Goal: Task Accomplishment & Management: Use online tool/utility

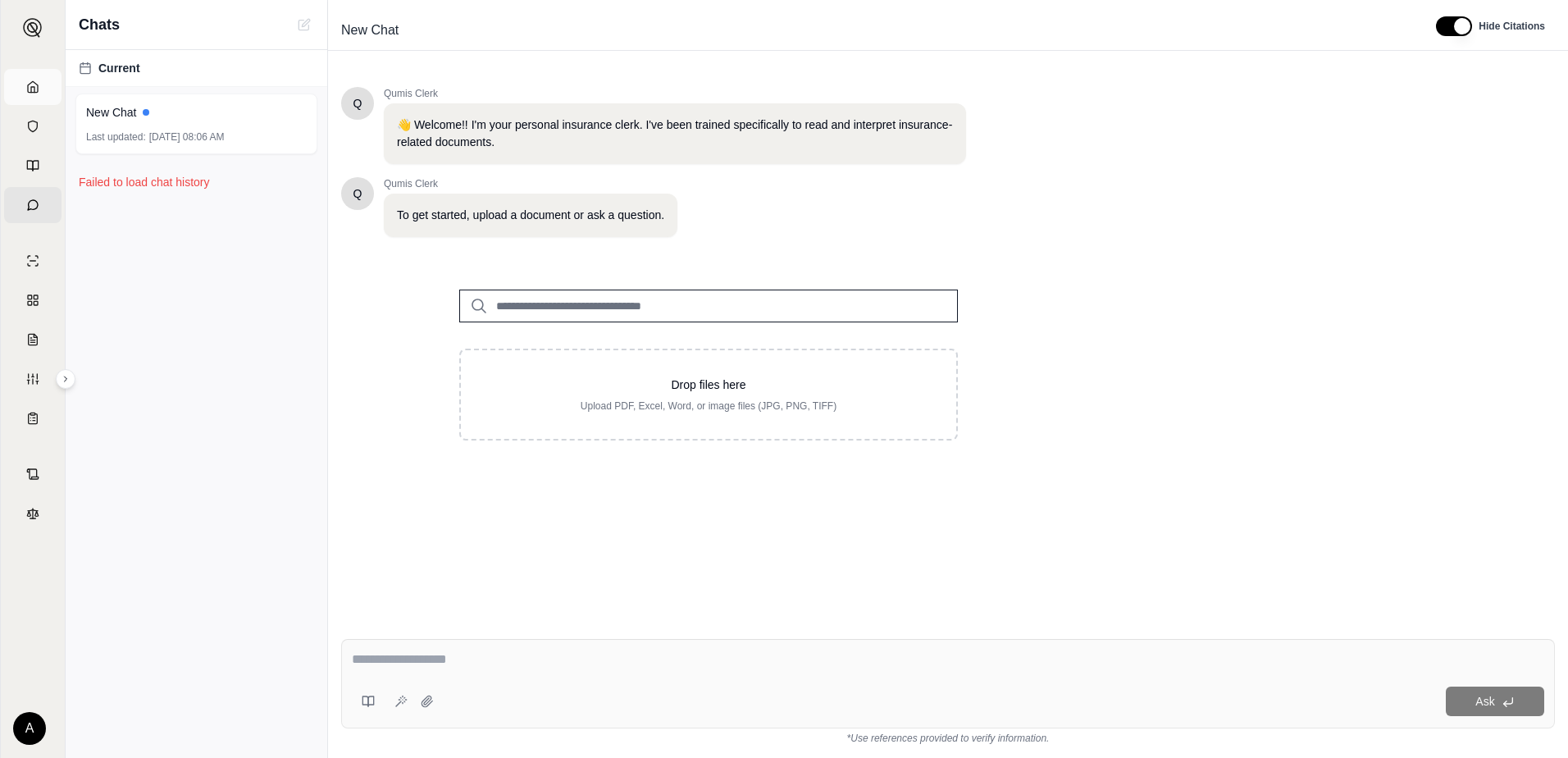
click at [32, 85] on icon at bounding box center [32, 87] width 13 height 13
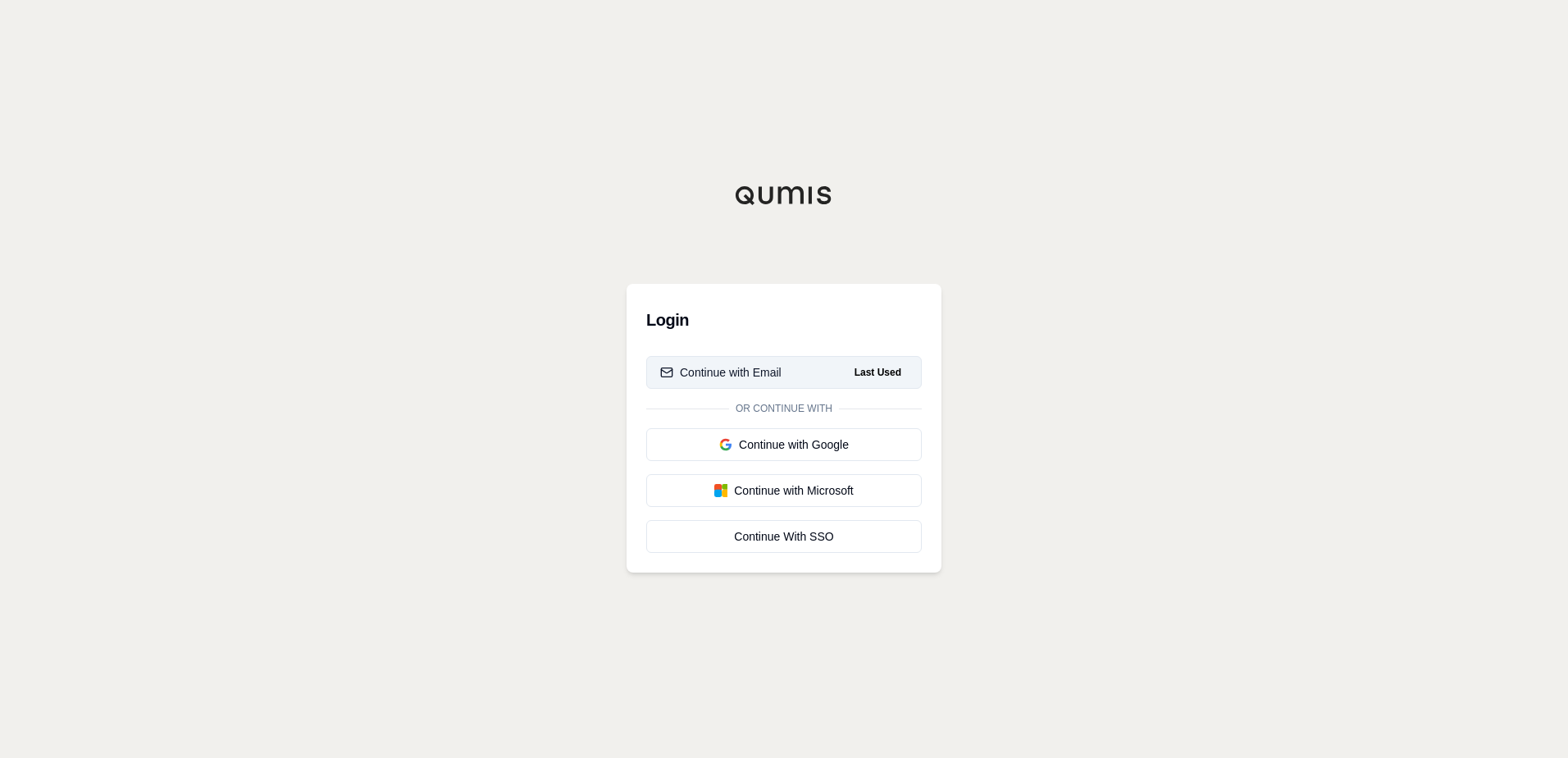
click at [733, 361] on button "Continue with Email Last Used" at bounding box center [783, 372] width 276 height 32
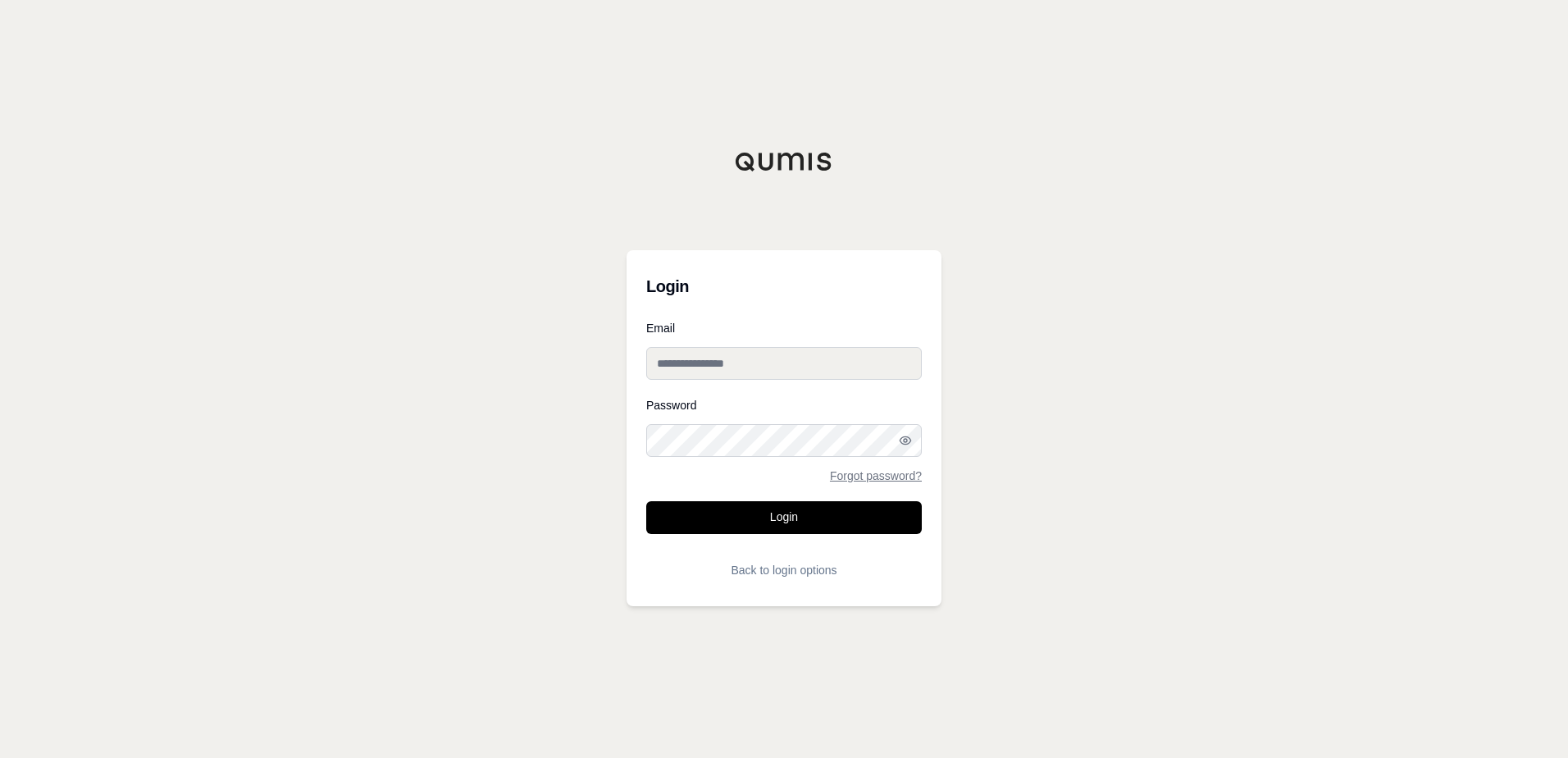
type input "**********"
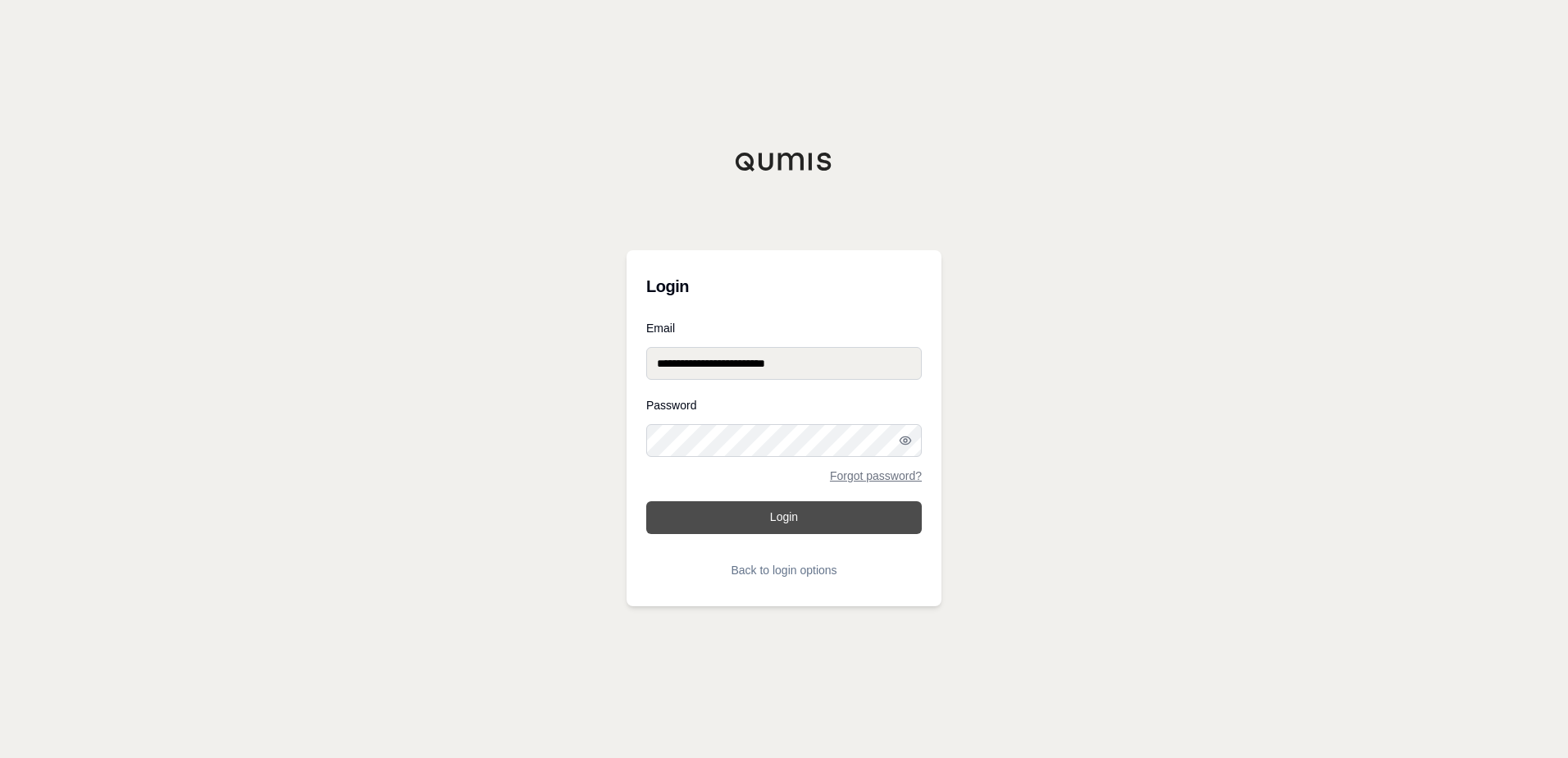
click at [763, 516] on button "Login" at bounding box center [783, 517] width 276 height 32
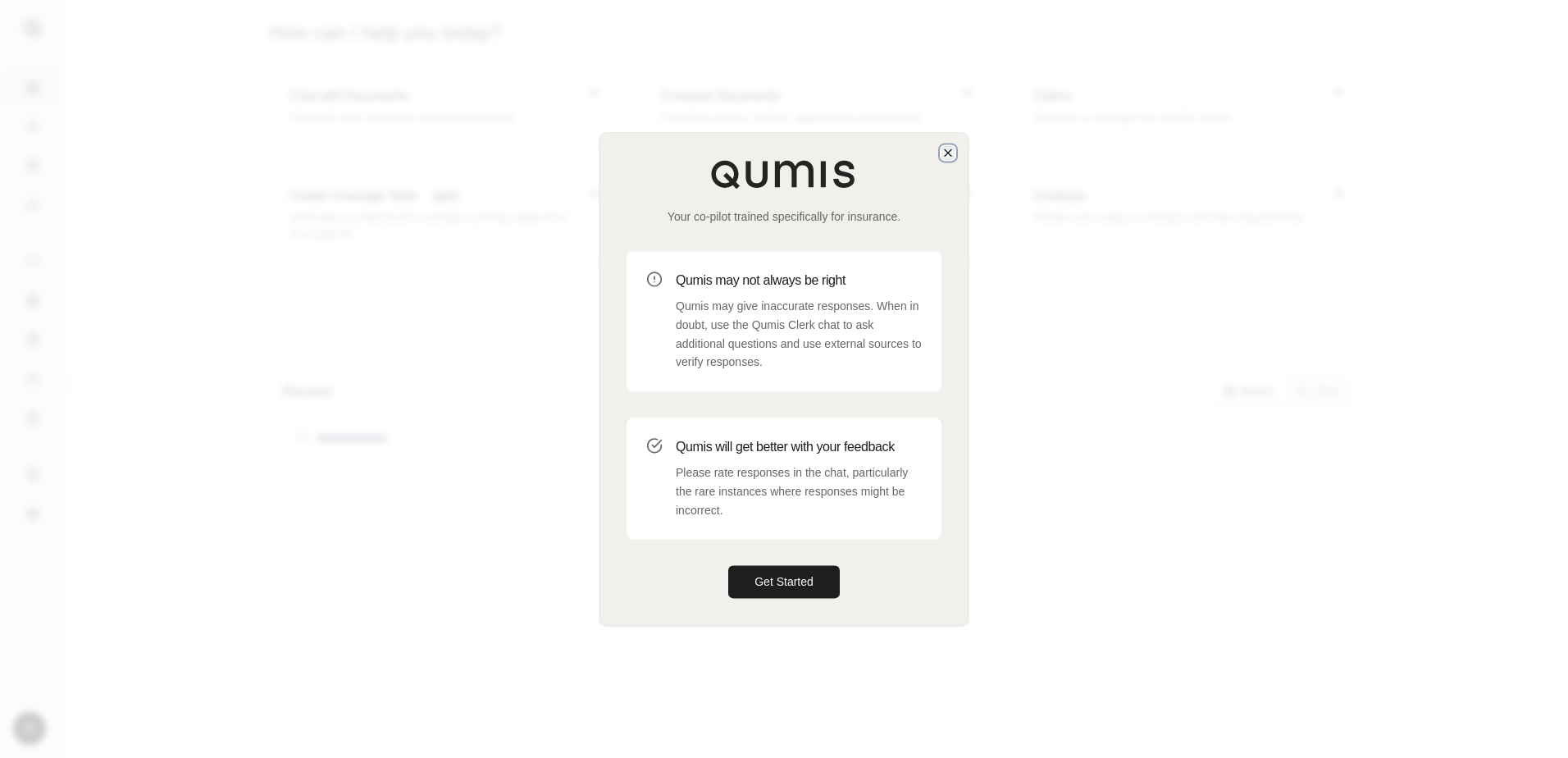
click at [946, 151] on icon "button" at bounding box center [948, 152] width 6 height 6
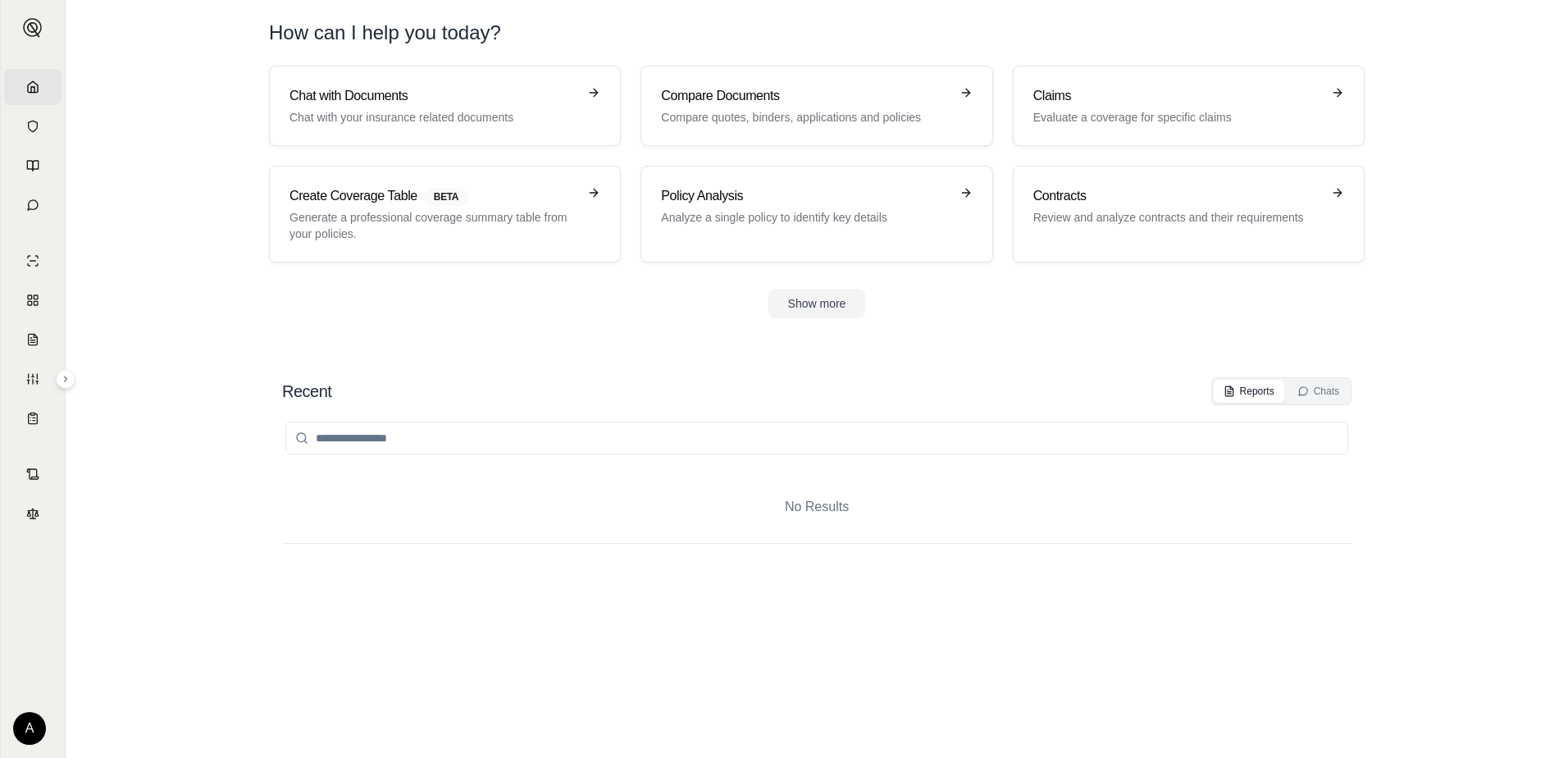
click at [72, 378] on button at bounding box center [66, 379] width 19 height 19
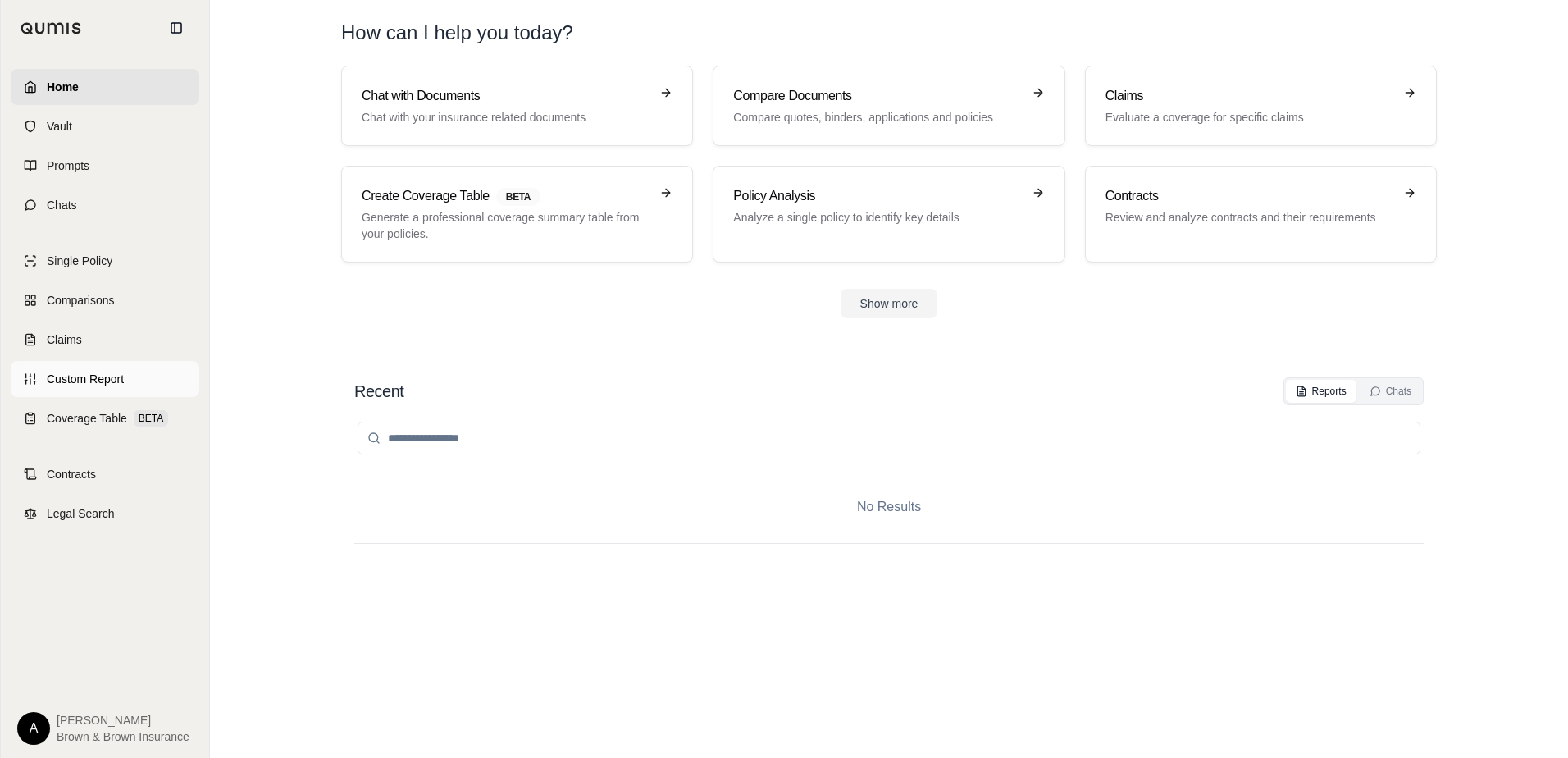
click at [80, 382] on span "Custom Report" at bounding box center [85, 379] width 77 height 17
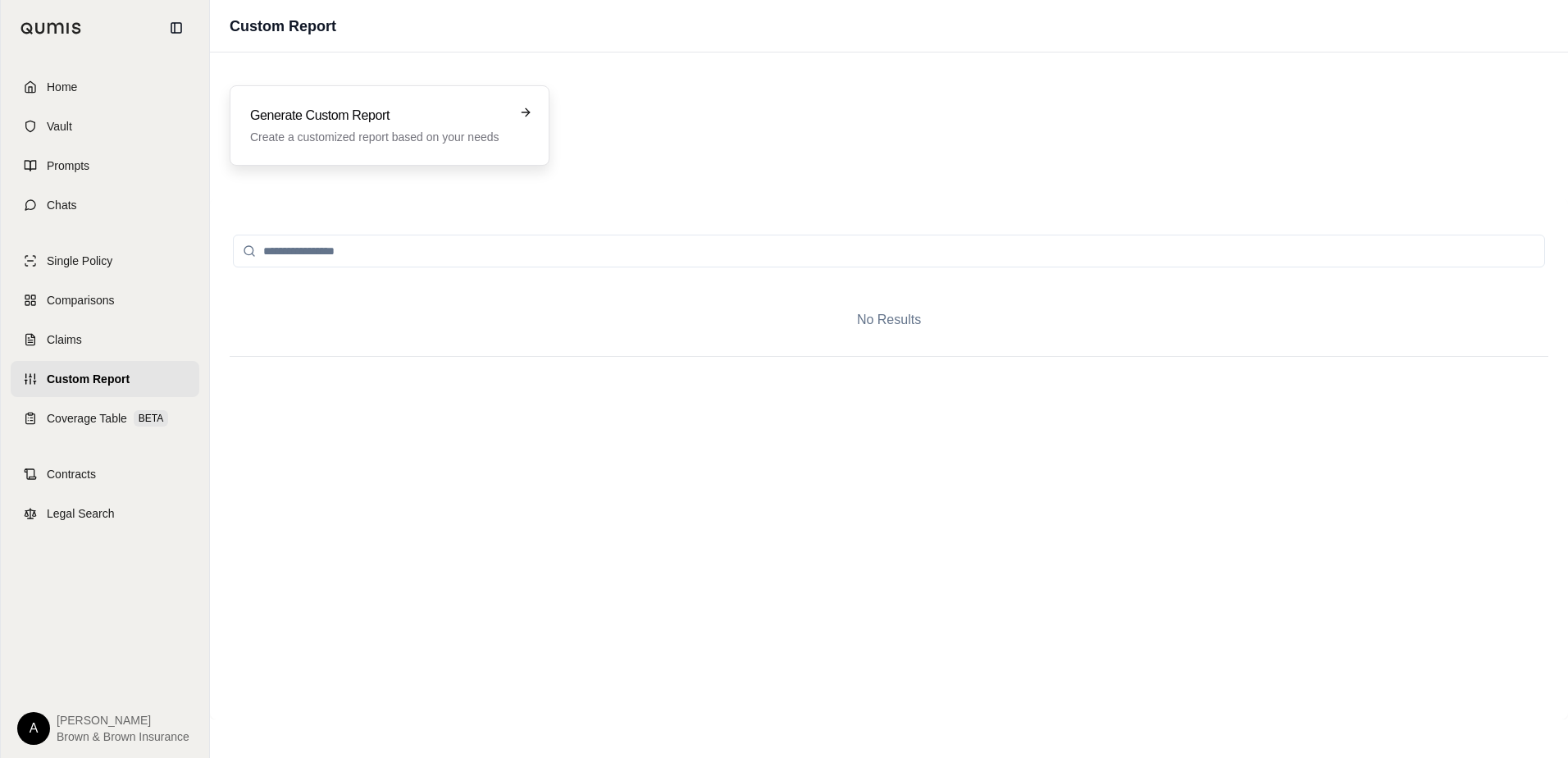
click at [476, 123] on h3 "Generate Custom Report" at bounding box center [378, 116] width 256 height 19
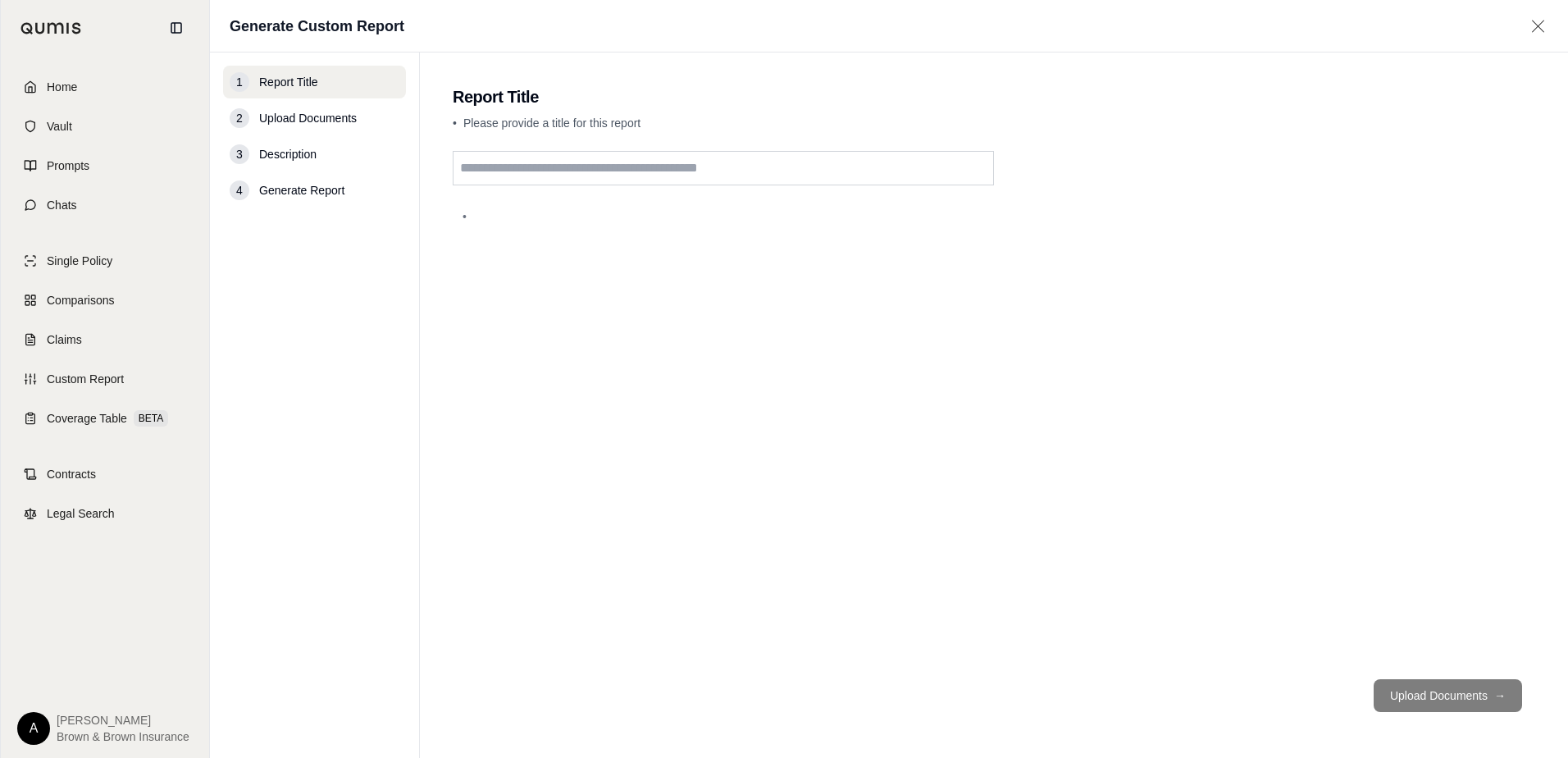
click at [528, 170] on input "text" at bounding box center [723, 167] width 542 height 34
type input "**********"
click at [1407, 695] on button "Upload Documents →" at bounding box center [1448, 695] width 149 height 32
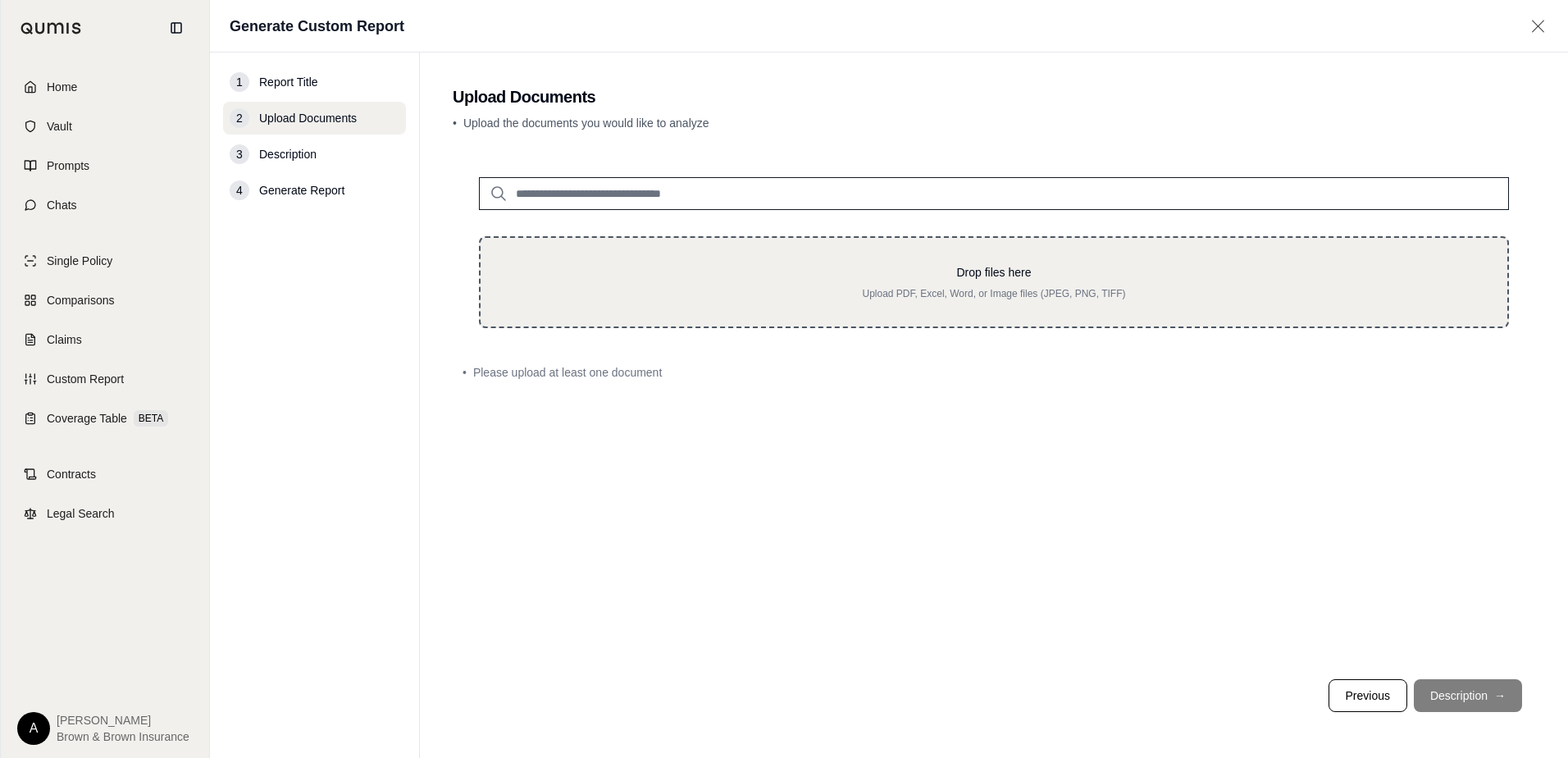
click at [976, 294] on p "Upload PDF, Excel, Word, or Image files (JPEG, PNG, TIFF)" at bounding box center [993, 293] width 974 height 13
type input "**********"
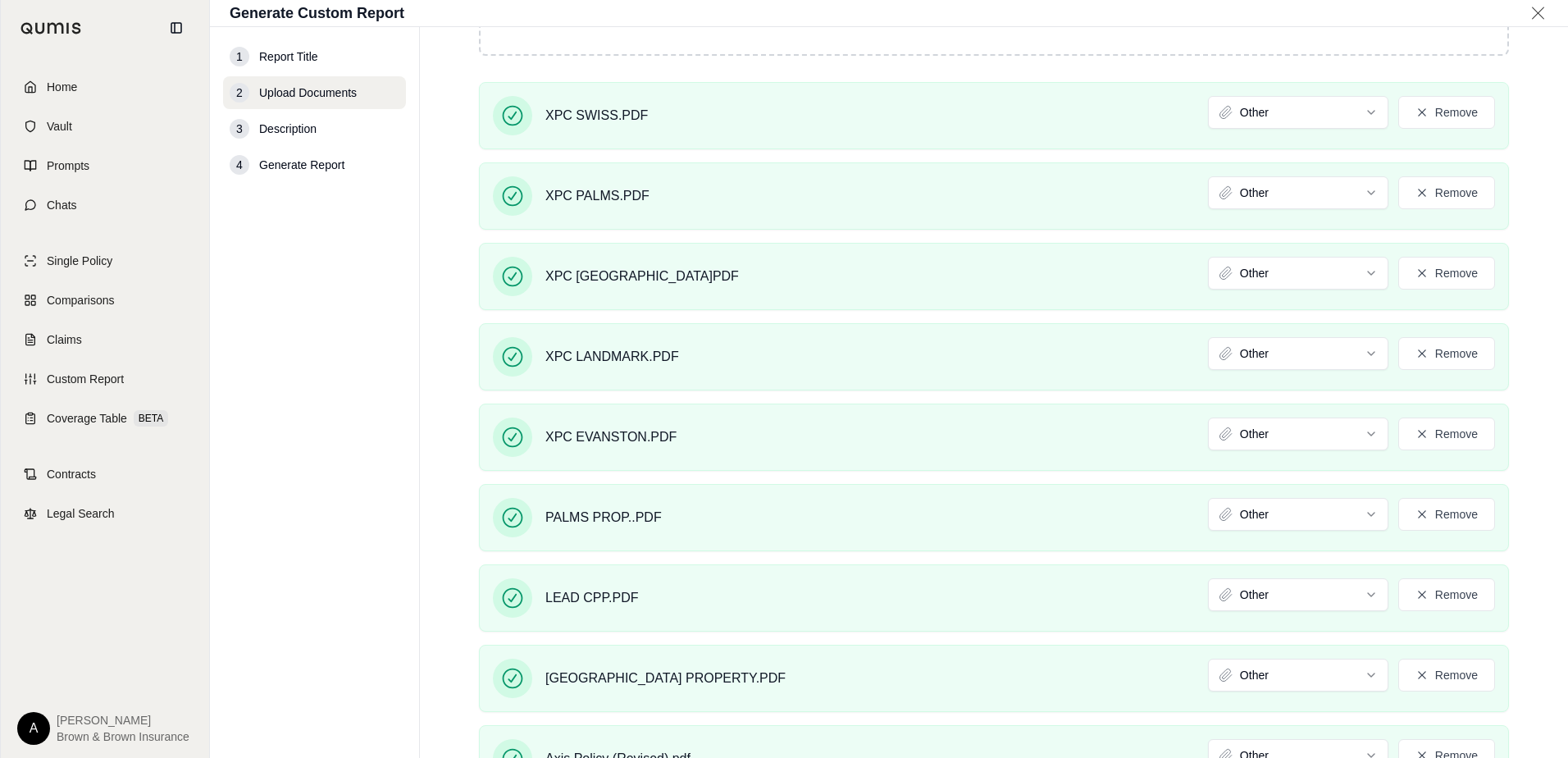
scroll to position [453, 0]
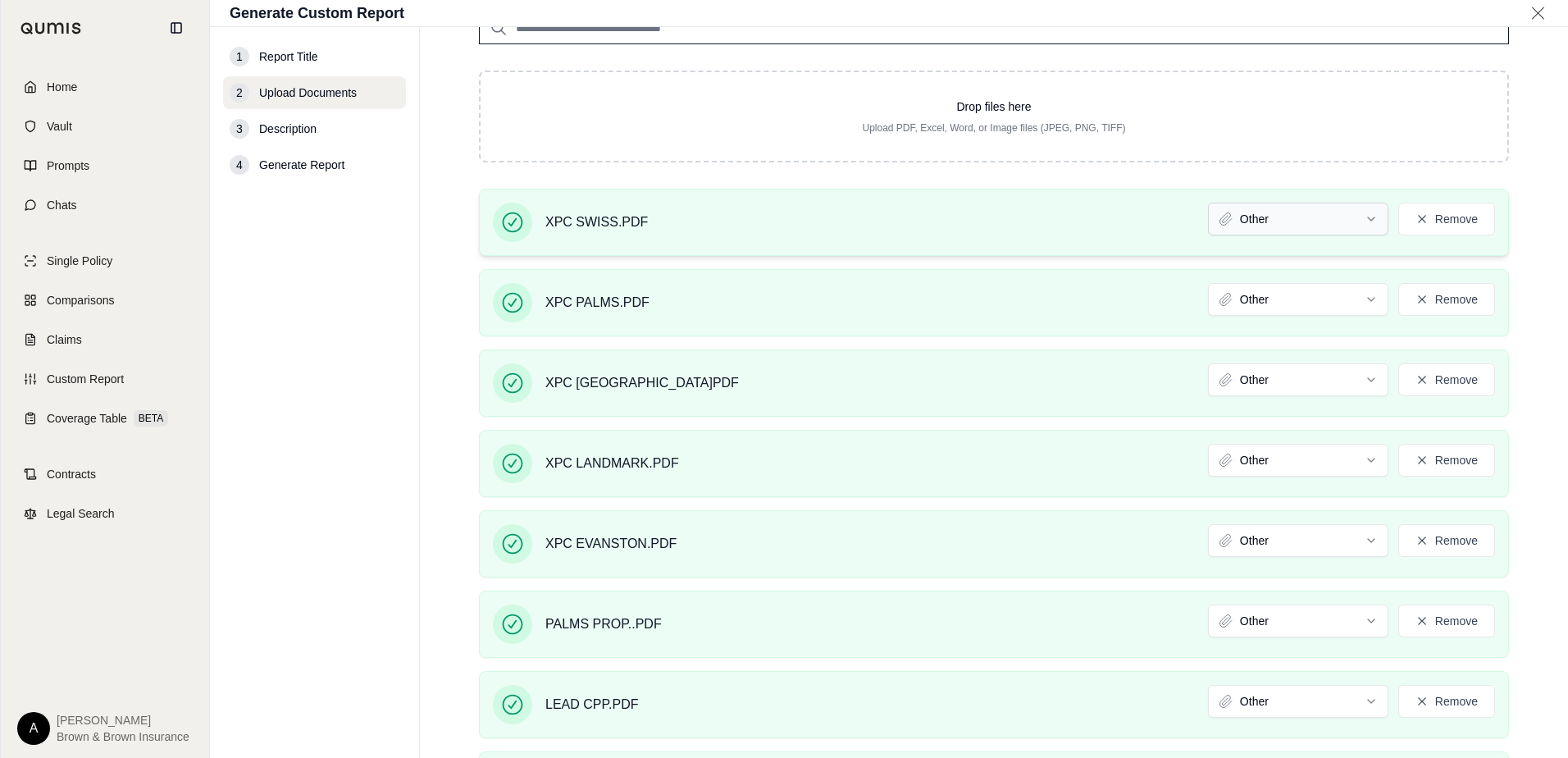
click at [1238, 211] on html "Home Vault Prompts Chats Single Policy Comparisons Claims Custom Report Coverag…" at bounding box center [784, 379] width 1568 height 758
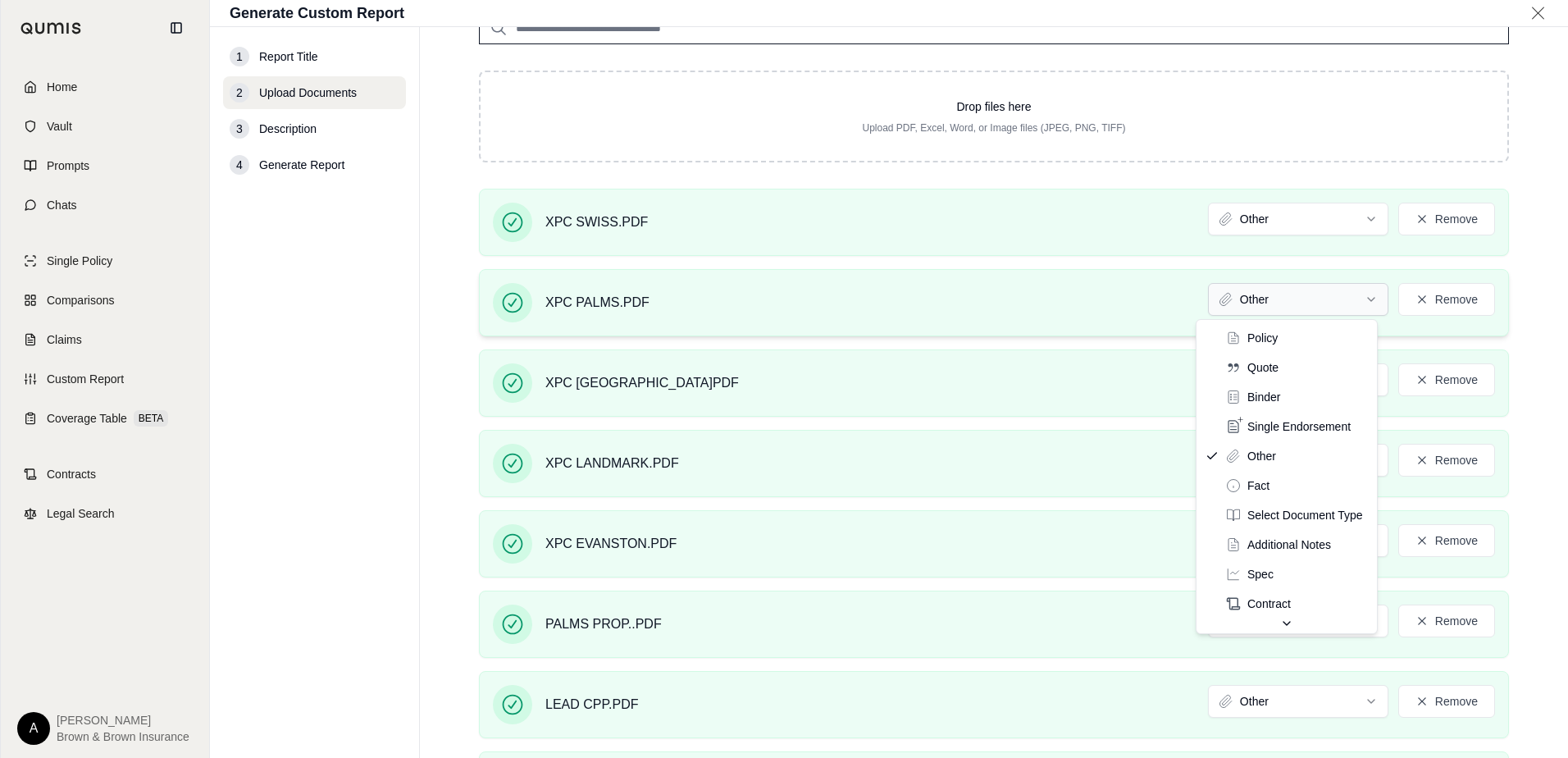
click at [1270, 305] on html "Home Vault Prompts Chats Single Policy Comparisons Claims Custom Report Coverag…" at bounding box center [784, 379] width 1568 height 758
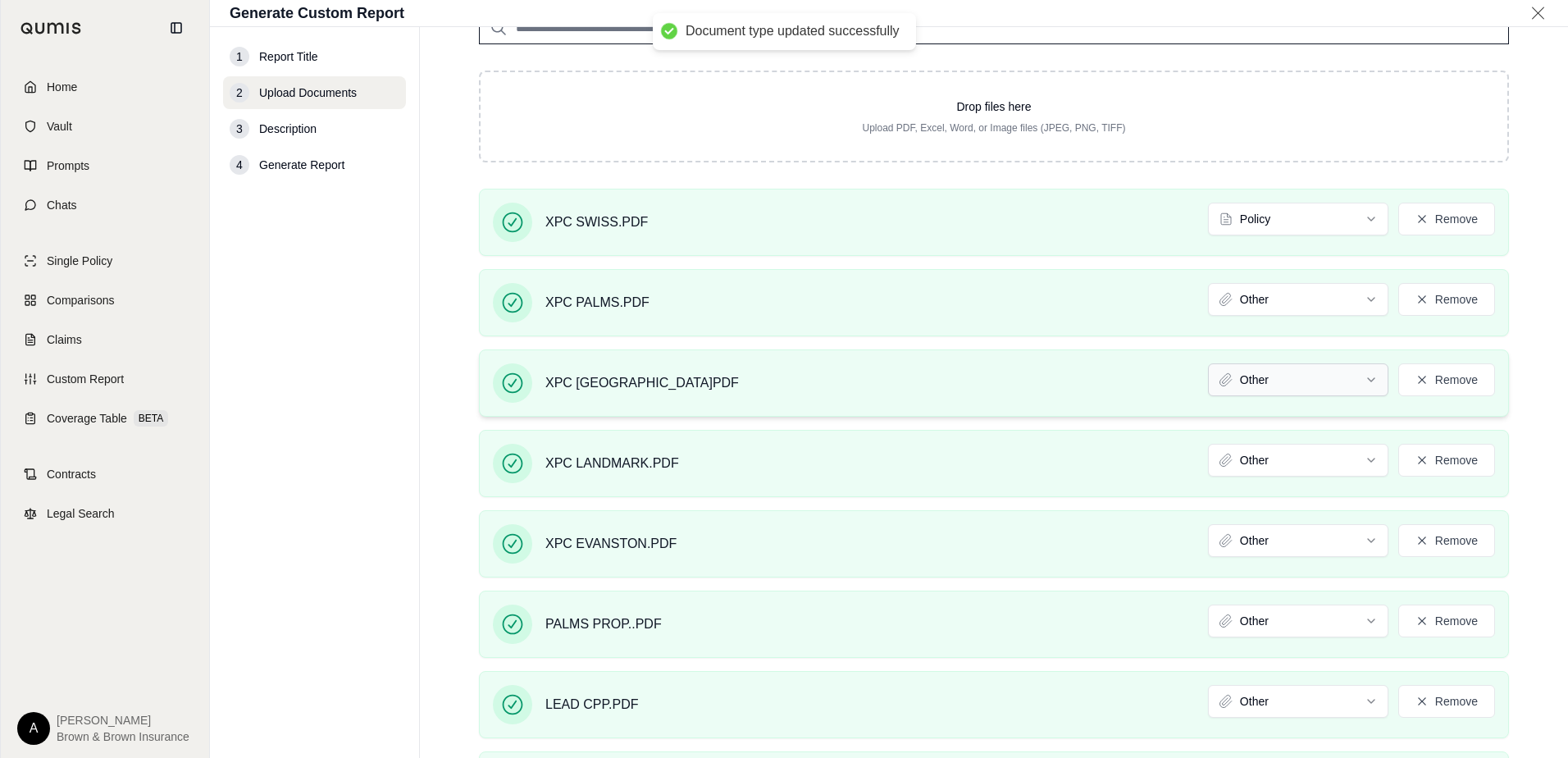
click at [1264, 382] on html "Document type updated successfully Home Vault Prompts Chats Single Policy Compa…" at bounding box center [784, 379] width 1568 height 758
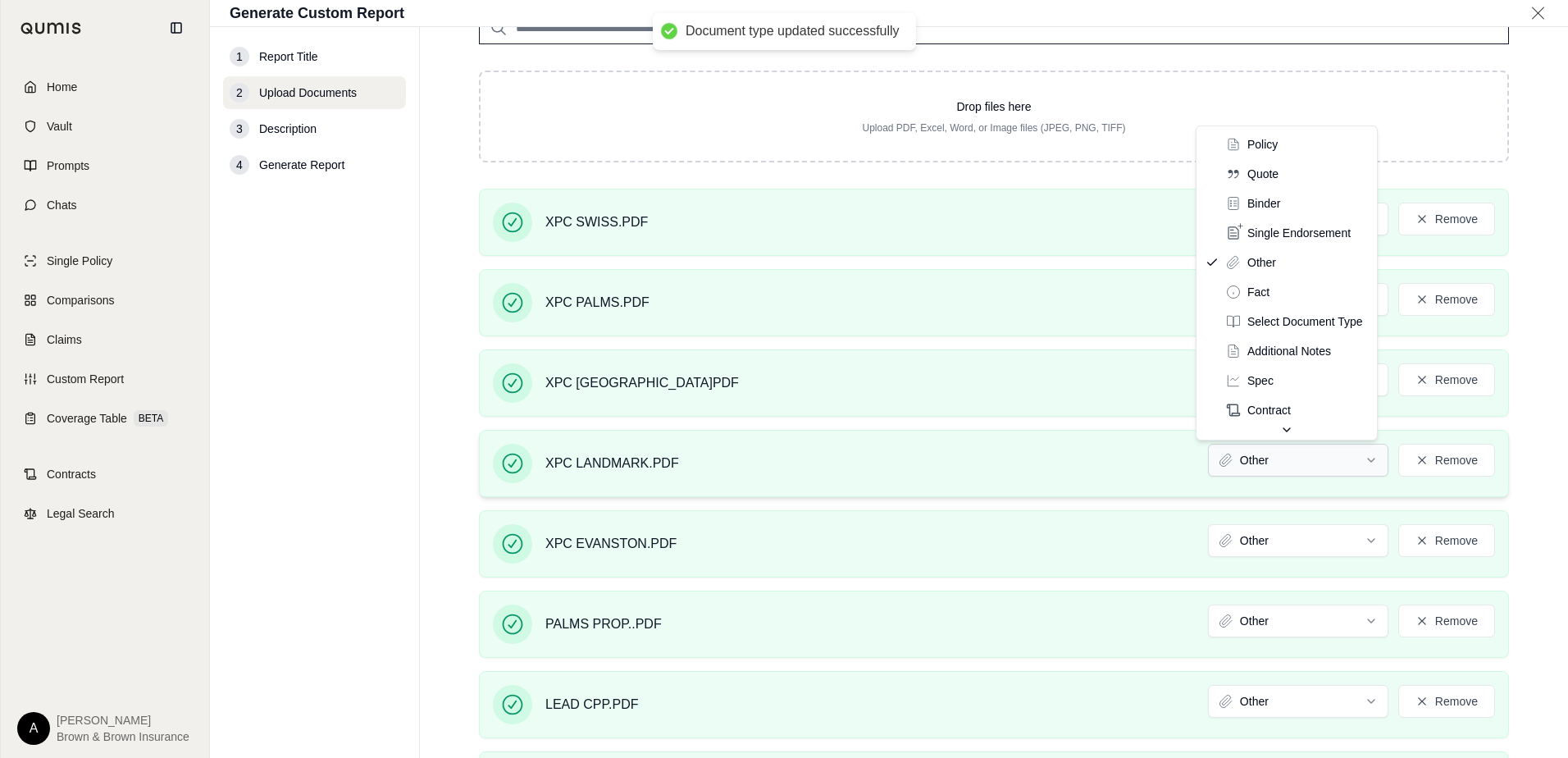
click at [1254, 457] on html "Document type updated successfully Document type updated successfully Home Vaul…" at bounding box center [784, 379] width 1568 height 758
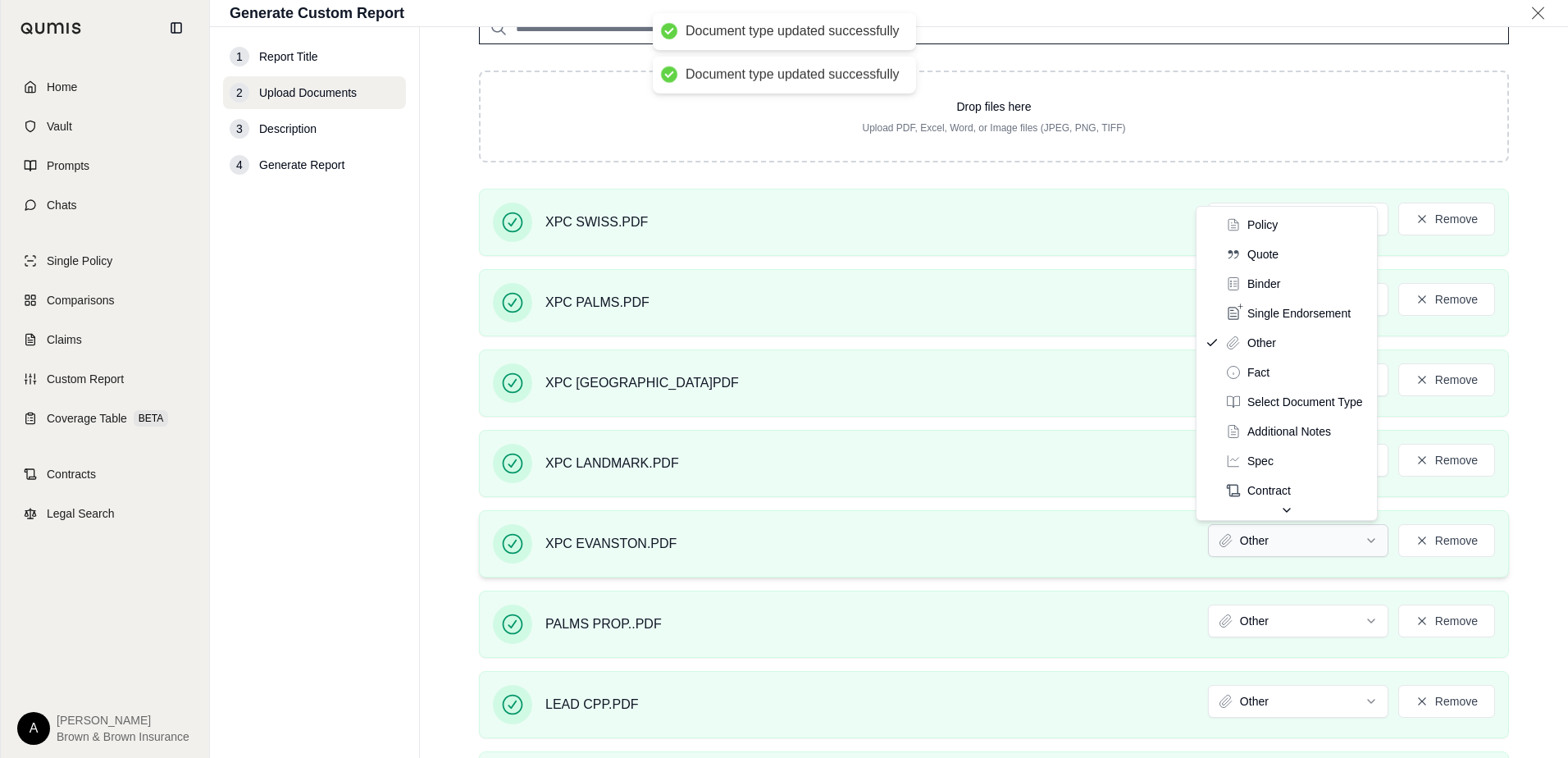
click at [1258, 541] on html "Document type updated successfully Document type updated successfully Home Vaul…" at bounding box center [784, 379] width 1568 height 758
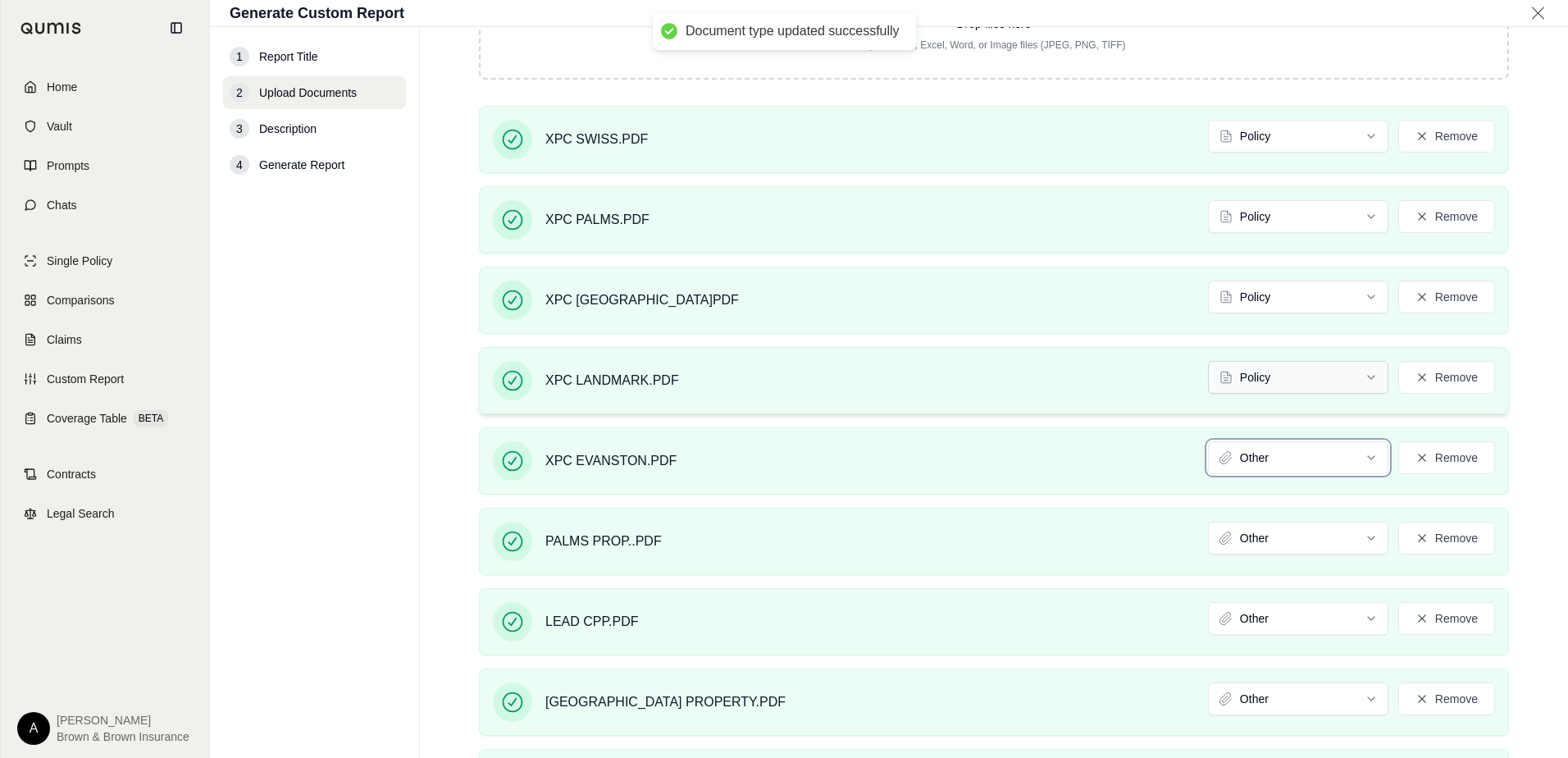
scroll to position [699, 0]
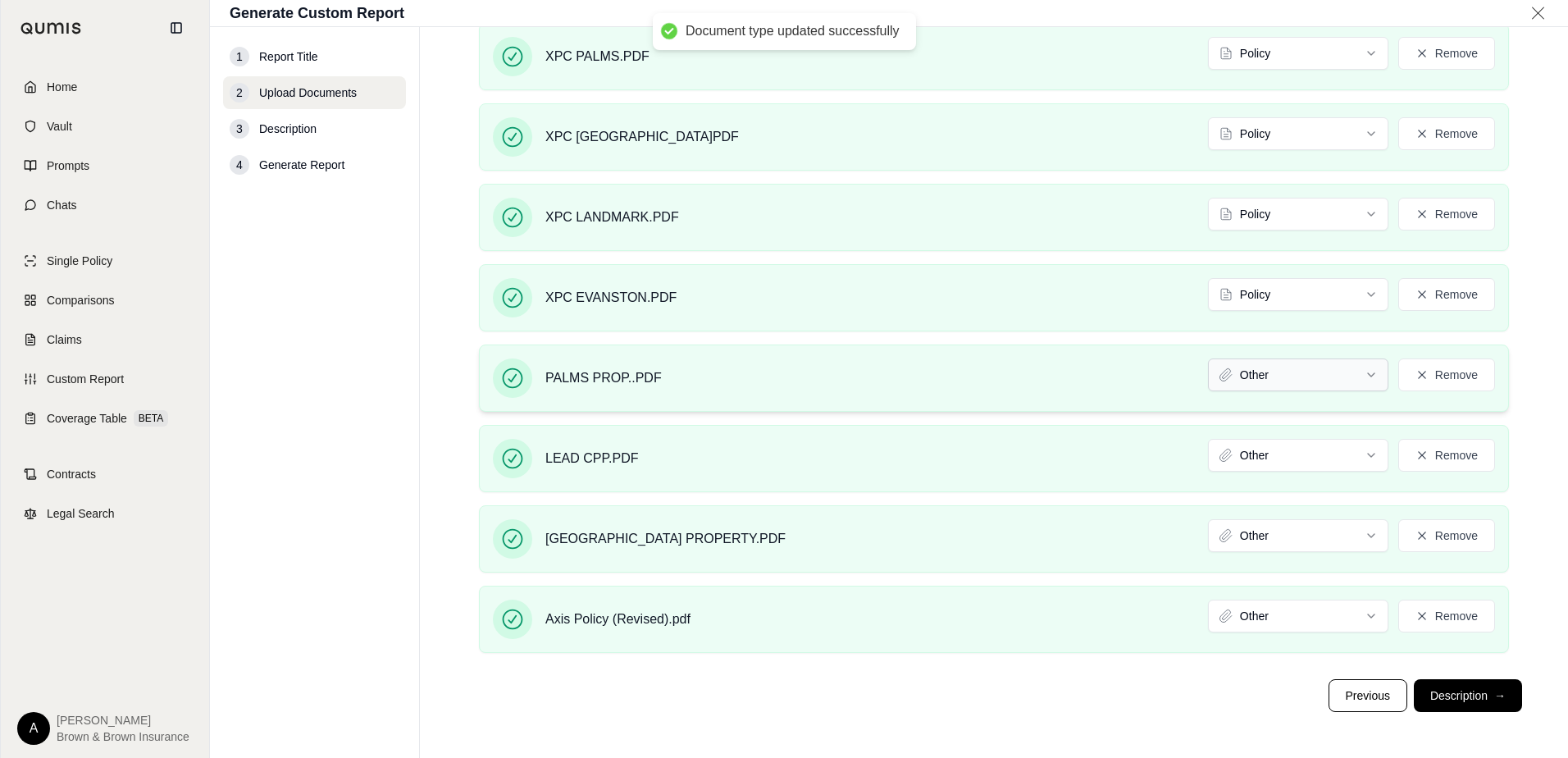
click at [1264, 359] on html "Document type updated successfully Document type updated successfully Home Vaul…" at bounding box center [784, 379] width 1568 height 758
click at [1247, 449] on html "Document type updated successfully Home Vault Prompts Chats Single Policy Compa…" at bounding box center [784, 379] width 1568 height 758
click at [1261, 535] on html "Document type updated successfully Home Vault Prompts Chats Single Policy Compa…" at bounding box center [784, 379] width 1568 height 758
click at [1245, 620] on html "Document type updated successfully Home Vault Prompts Chats Single Policy Compa…" at bounding box center [784, 379] width 1568 height 758
click at [1453, 692] on button "Description →" at bounding box center [1468, 695] width 108 height 32
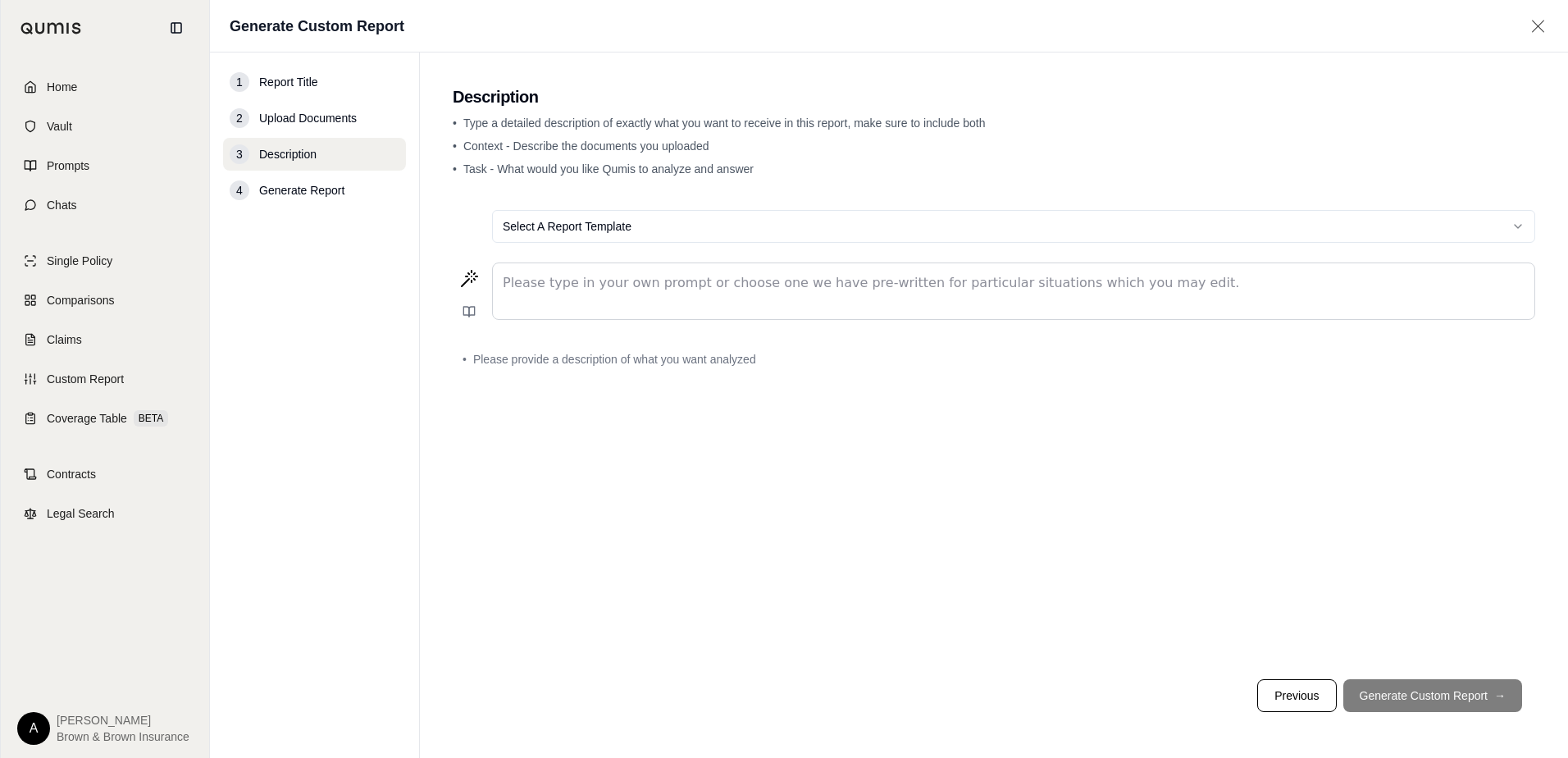
scroll to position [0, 0]
click at [613, 228] on html "Home Vault Prompts Chats Single Policy Comparisons Claims Custom Report Coverag…" at bounding box center [784, 379] width 1568 height 758
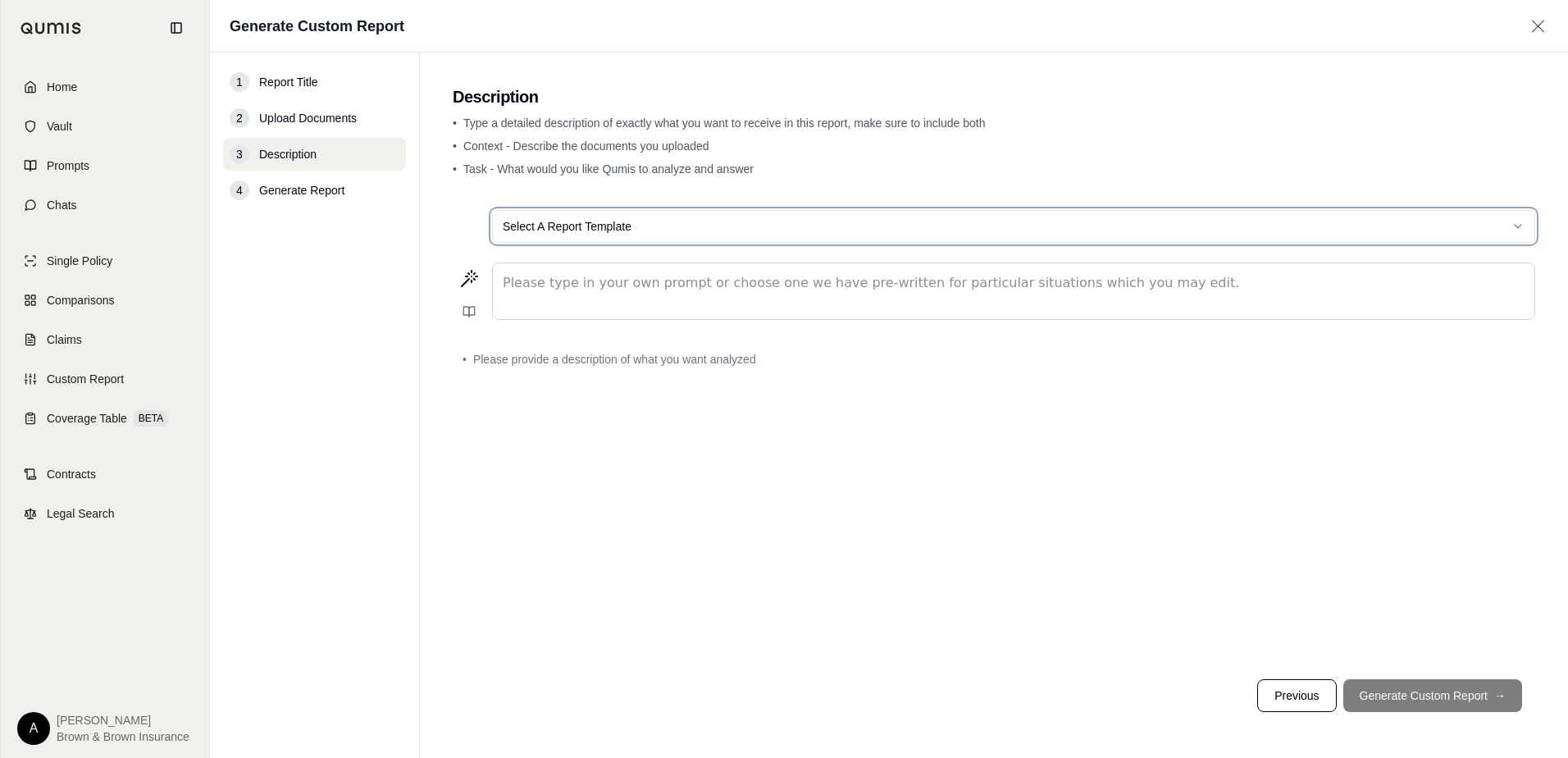
click at [746, 228] on html "Home Vault Prompts Chats Single Policy Comparisons Claims Custom Report Coverag…" at bounding box center [784, 379] width 1568 height 758
click at [1529, 228] on html "Home Vault Prompts Chats Single Policy Comparisons Claims Custom Report Coverag…" at bounding box center [784, 379] width 1568 height 758
click at [1503, 220] on html "Home Vault Prompts Chats Single Policy Comparisons Claims Custom Report Coverag…" at bounding box center [784, 379] width 1568 height 758
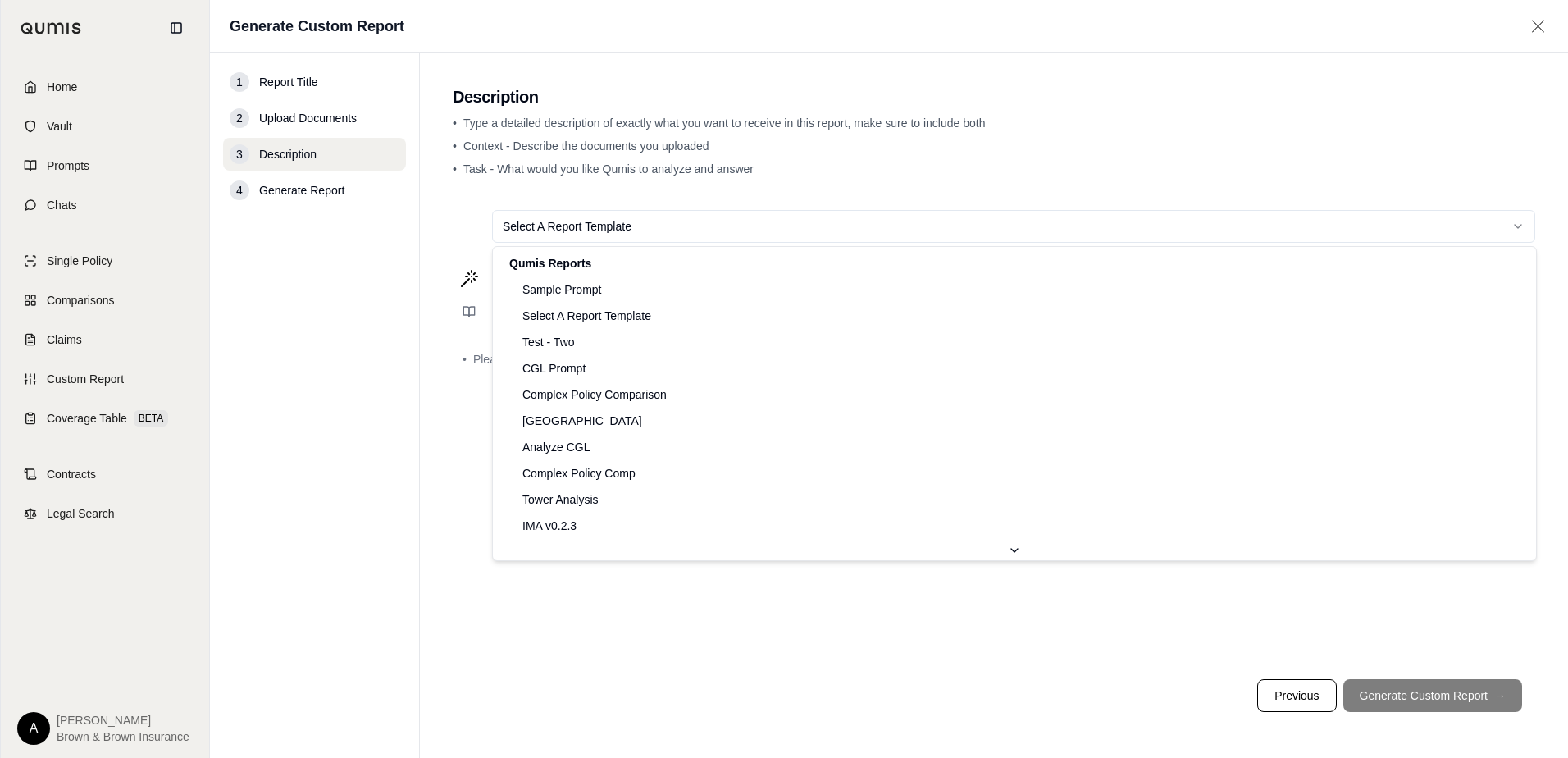
click at [856, 235] on html "Home Vault Prompts Chats Single Policy Comparisons Claims Custom Report Coverag…" at bounding box center [784, 379] width 1568 height 758
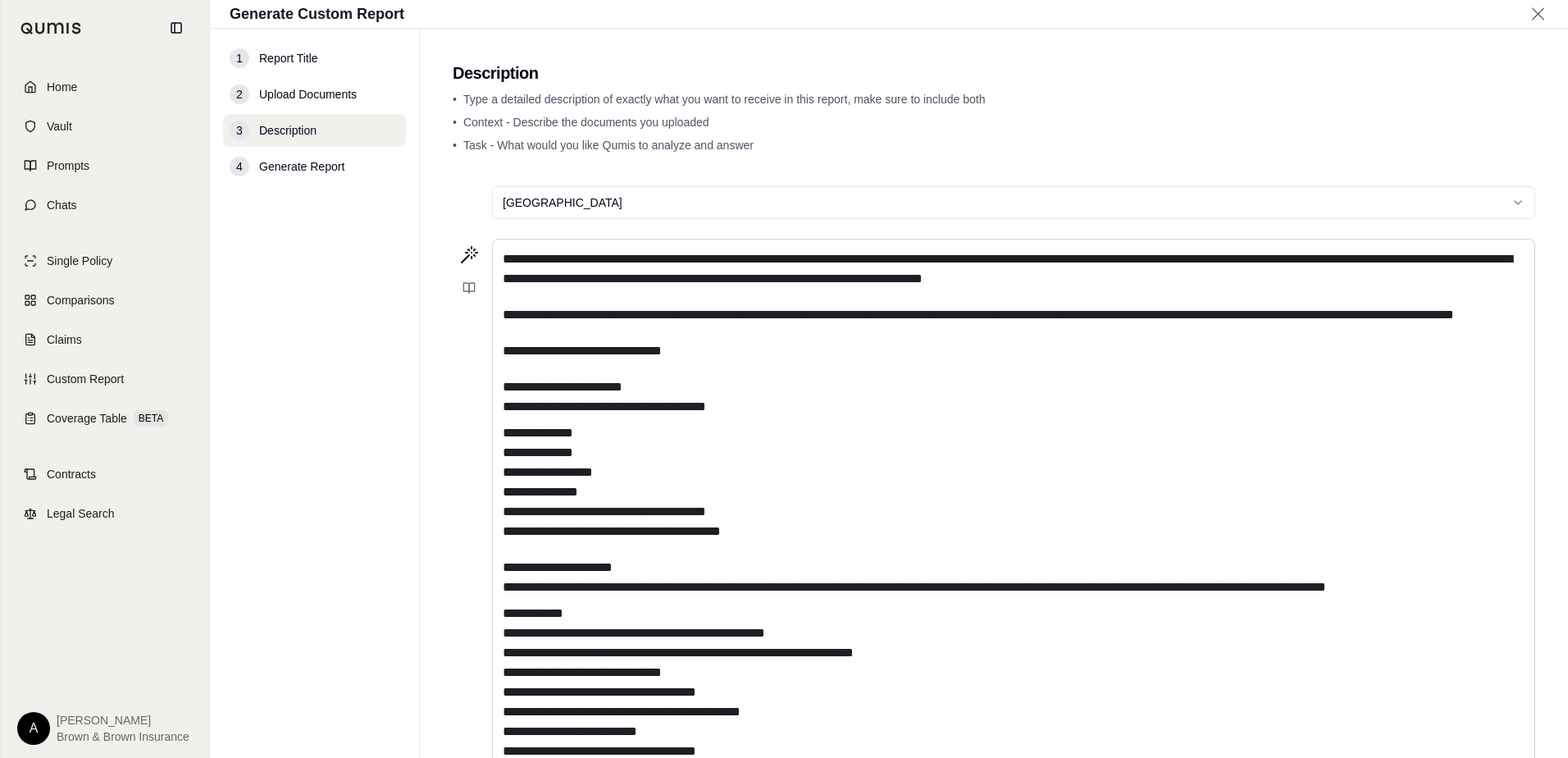
click at [598, 210] on html "**********" at bounding box center [784, 379] width 1568 height 758
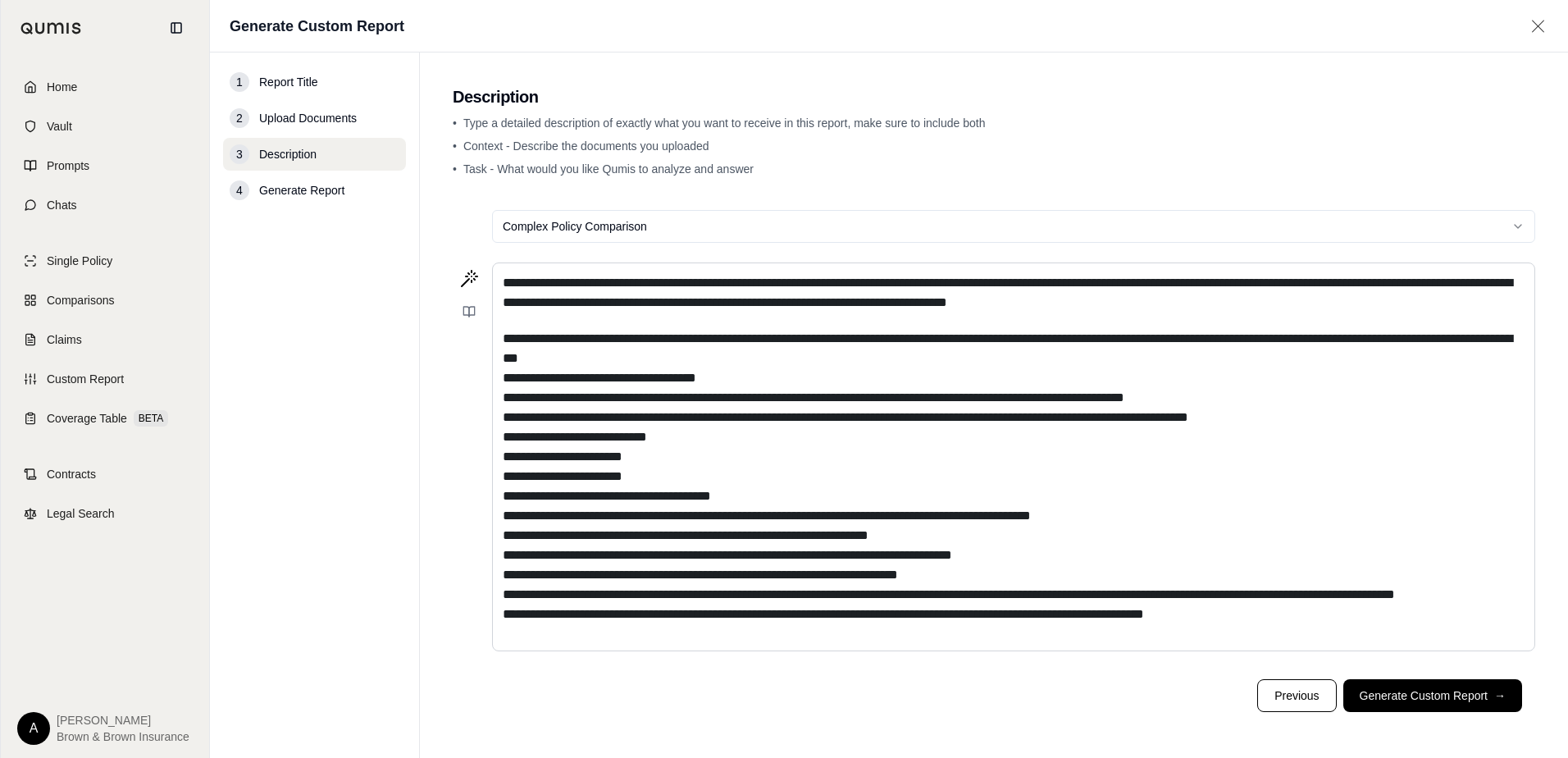
click at [625, 222] on html "**********" at bounding box center [784, 379] width 1568 height 758
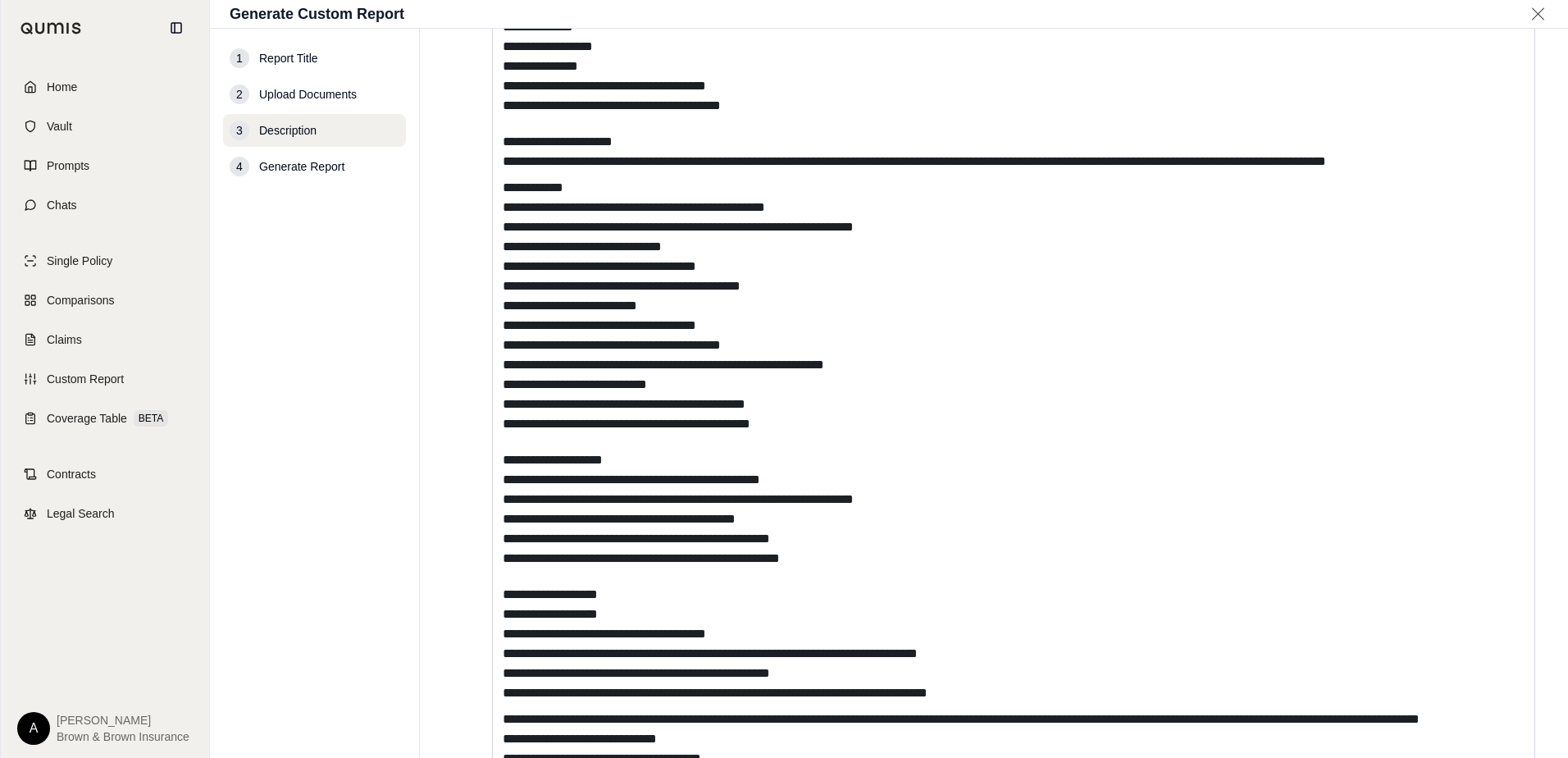
scroll to position [670, 0]
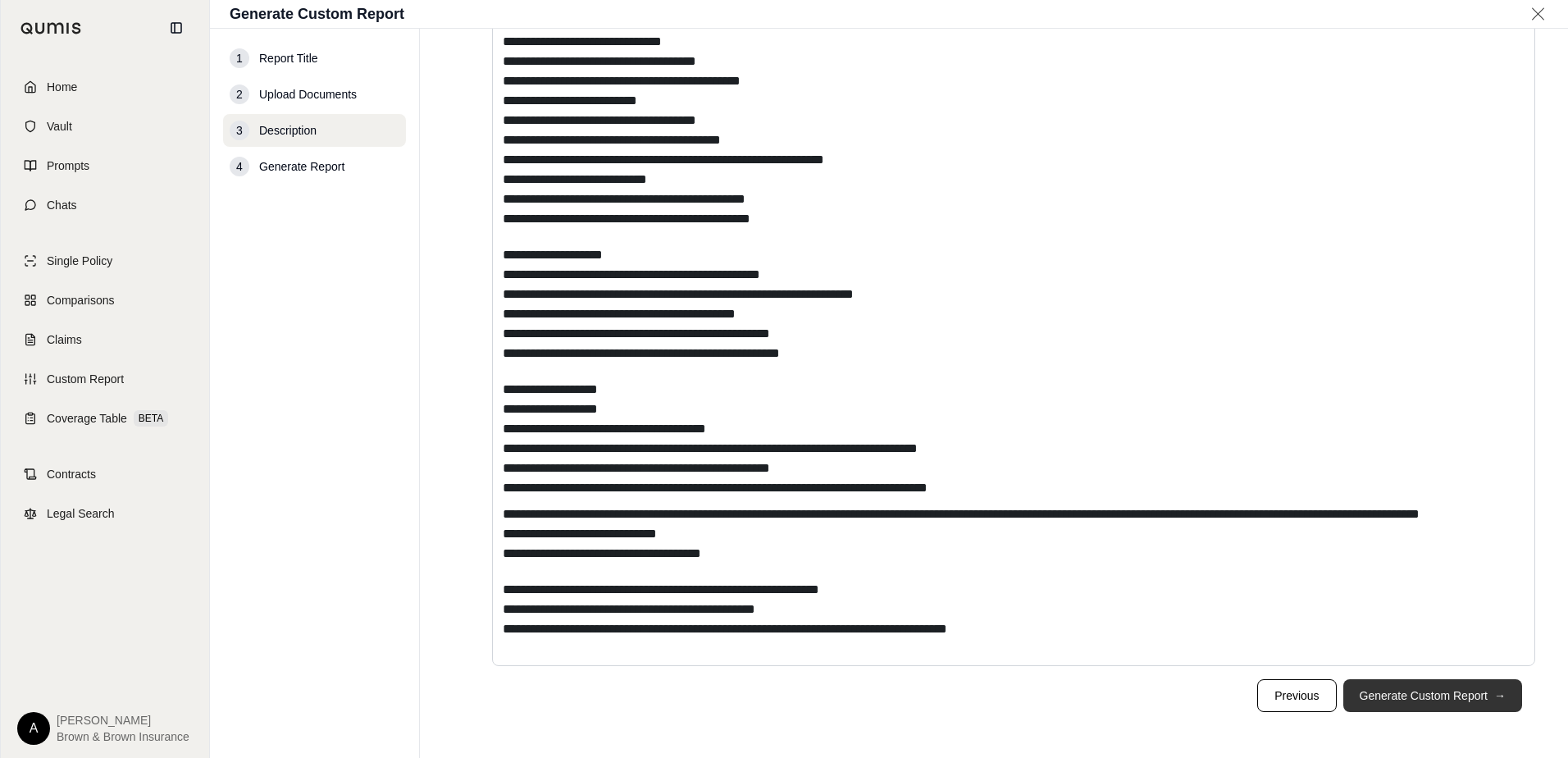
click at [1366, 692] on button "Generate Custom Report →" at bounding box center [1432, 695] width 178 height 32
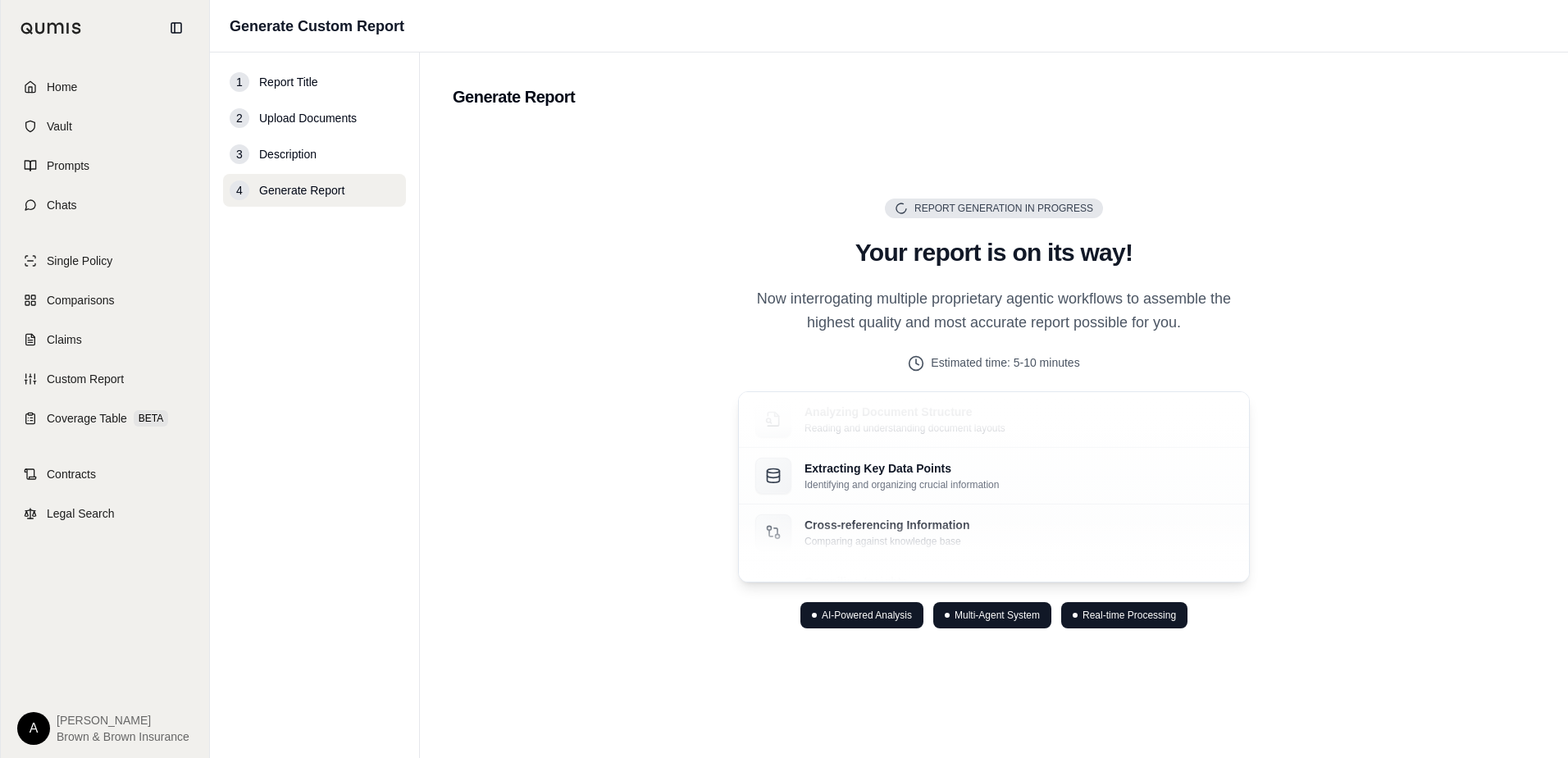
scroll to position [0, 0]
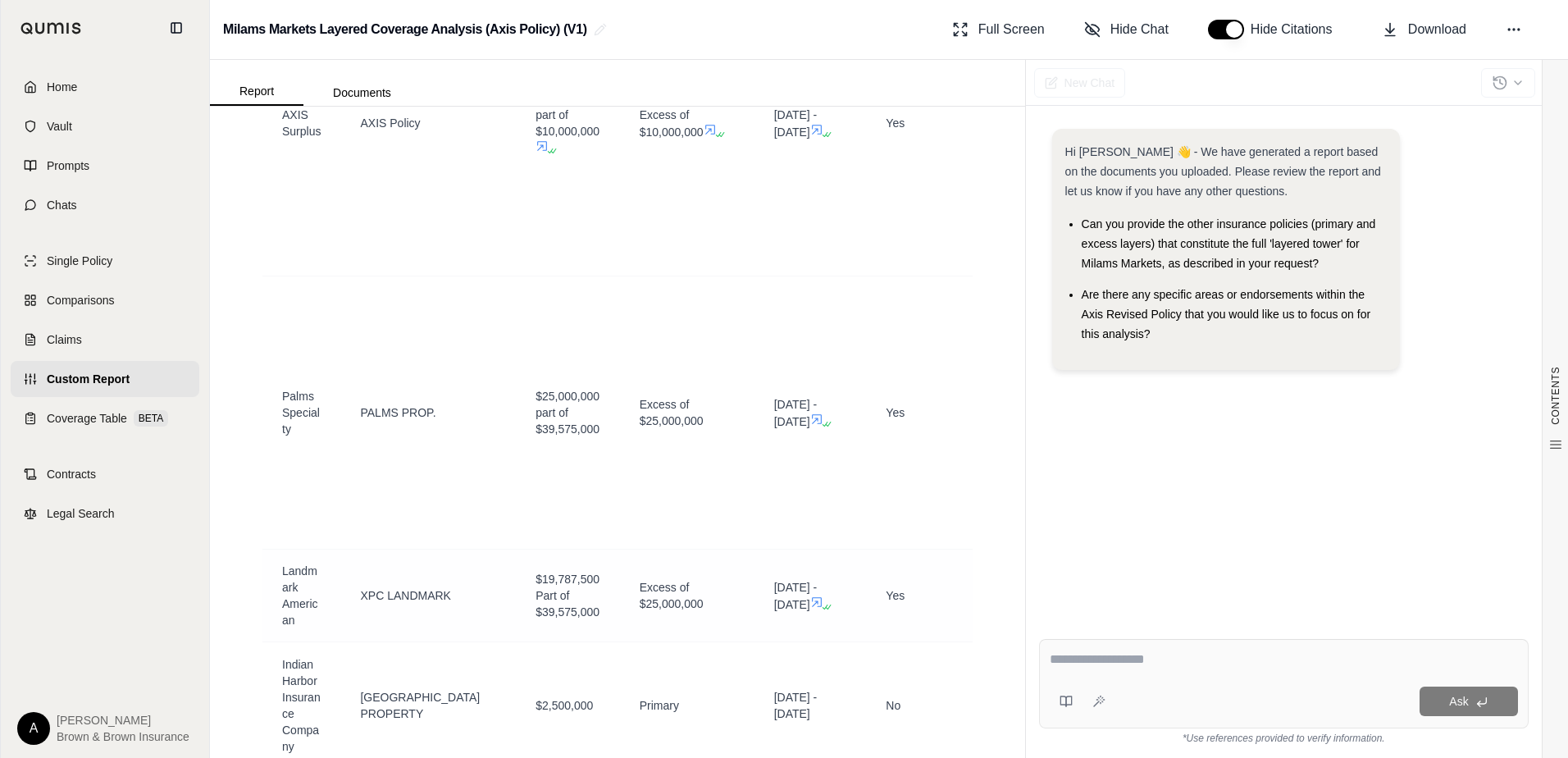
scroll to position [1066, 0]
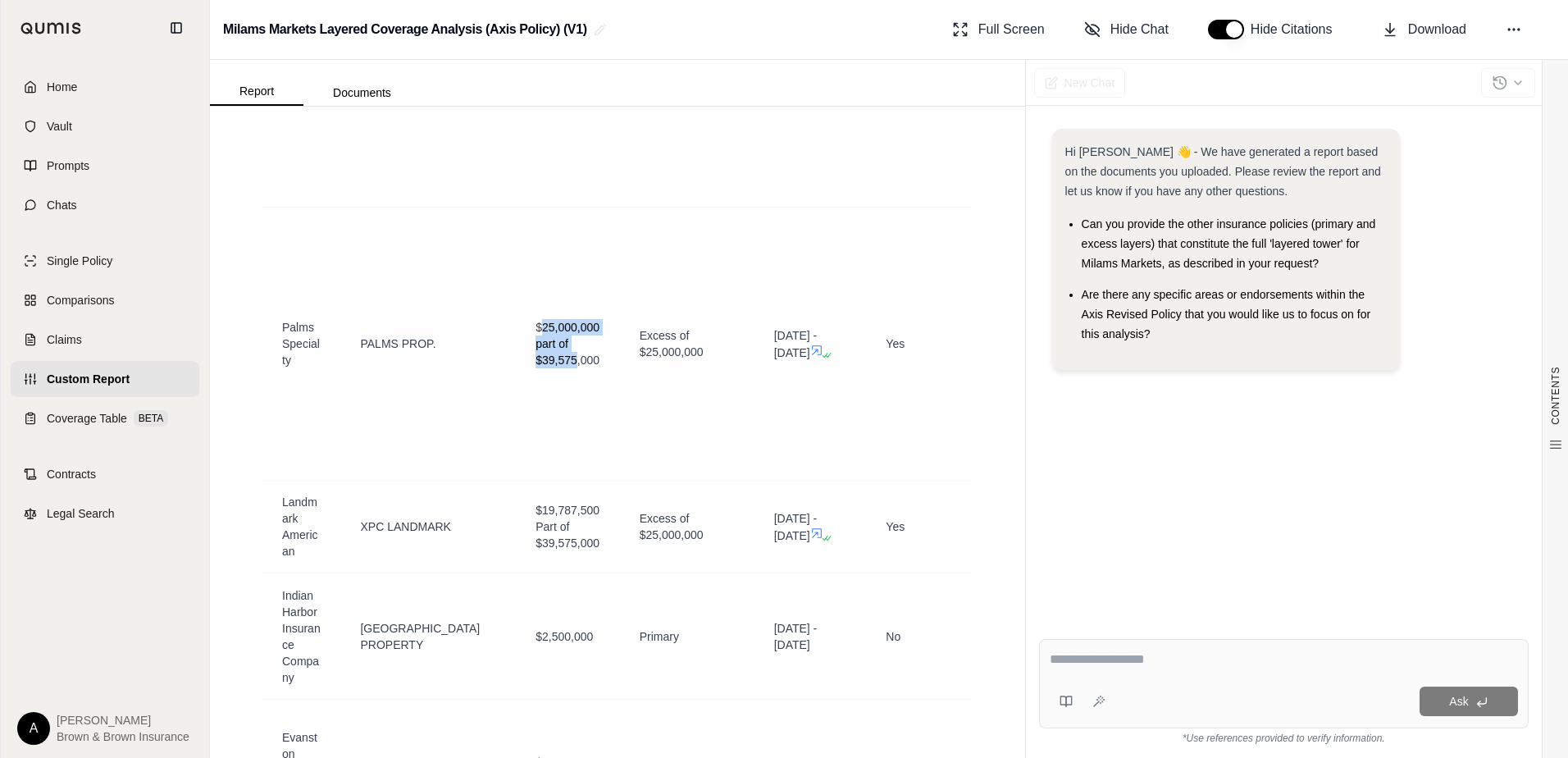
drag, startPoint x: 571, startPoint y: 301, endPoint x: 578, endPoint y: 333, distance: 32.8
click at [578, 333] on td "$25,000,000 part of $39,575,000" at bounding box center [567, 344] width 104 height 273
drag, startPoint x: 578, startPoint y: 333, endPoint x: 670, endPoint y: 395, distance: 110.9
click at [670, 395] on td "Excess of $25,000,000" at bounding box center [687, 344] width 135 height 273
drag, startPoint x: 541, startPoint y: 328, endPoint x: 616, endPoint y: 335, distance: 75.3
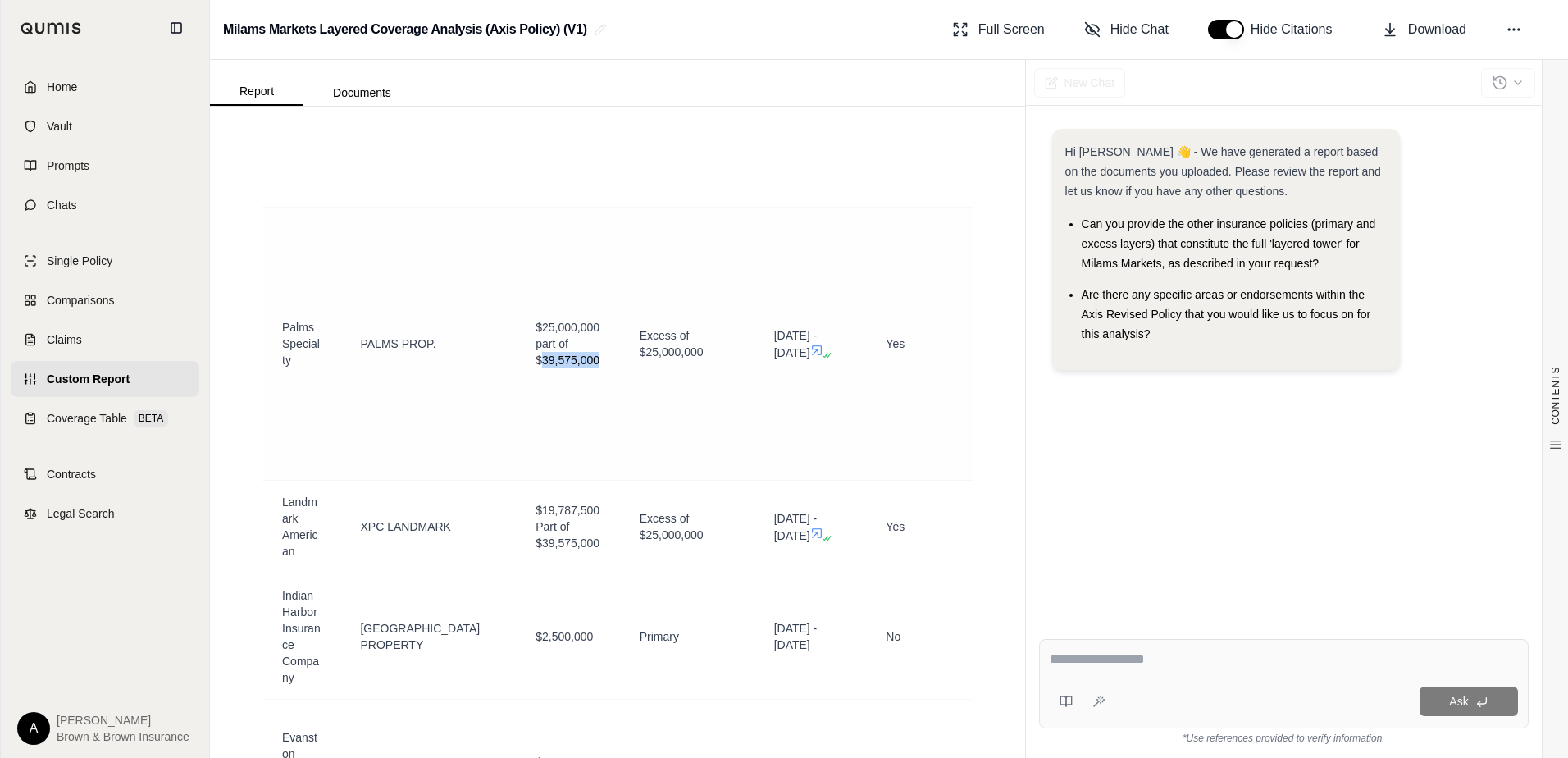
click at [616, 335] on td "$25,000,000 part of $39,575,000" at bounding box center [567, 344] width 104 height 273
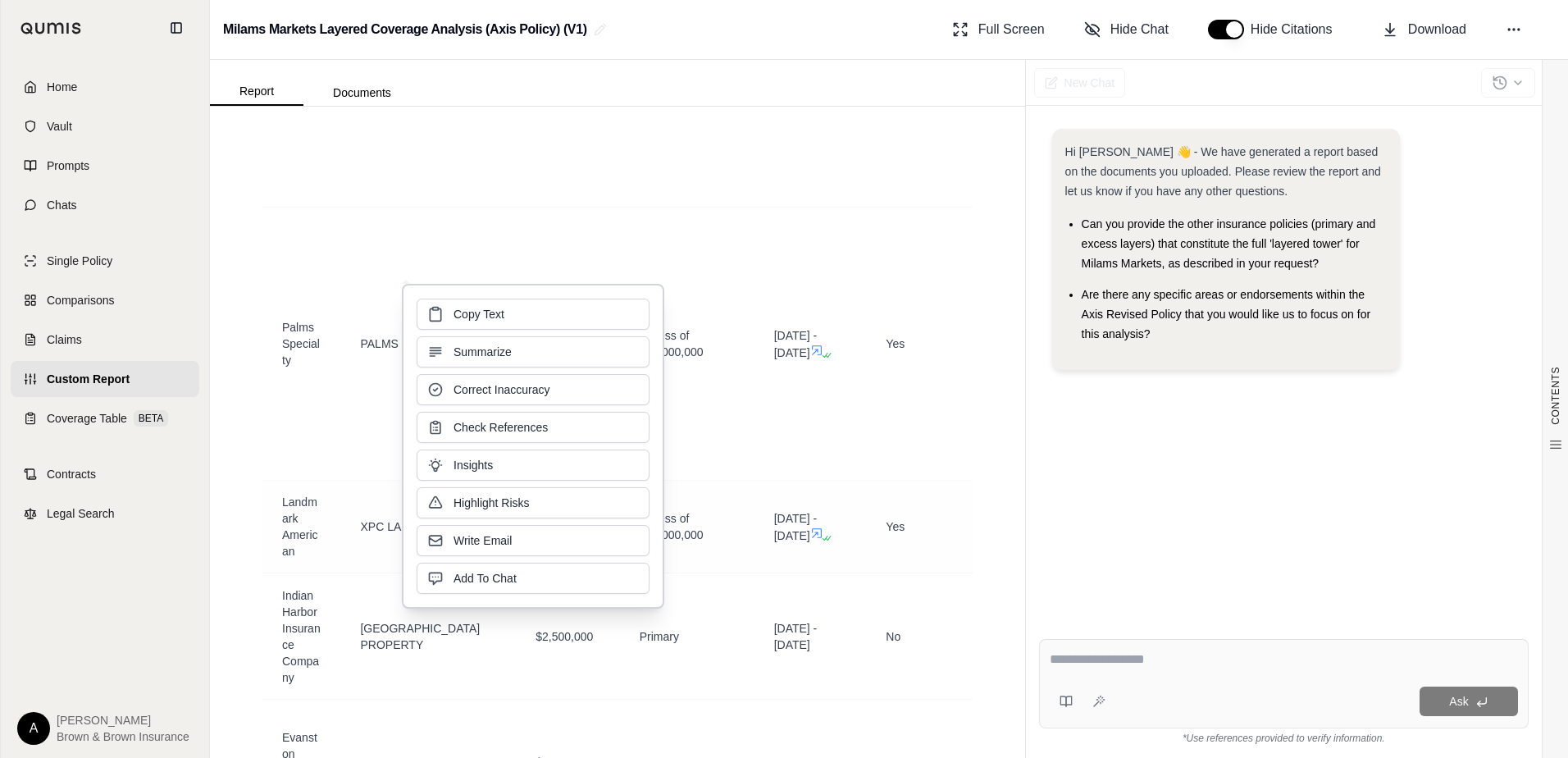
drag, startPoint x: 616, startPoint y: 335, endPoint x: 735, endPoint y: 465, distance: 176.2
click at [736, 481] on td "Excess of $25,000,000" at bounding box center [687, 527] width 135 height 93
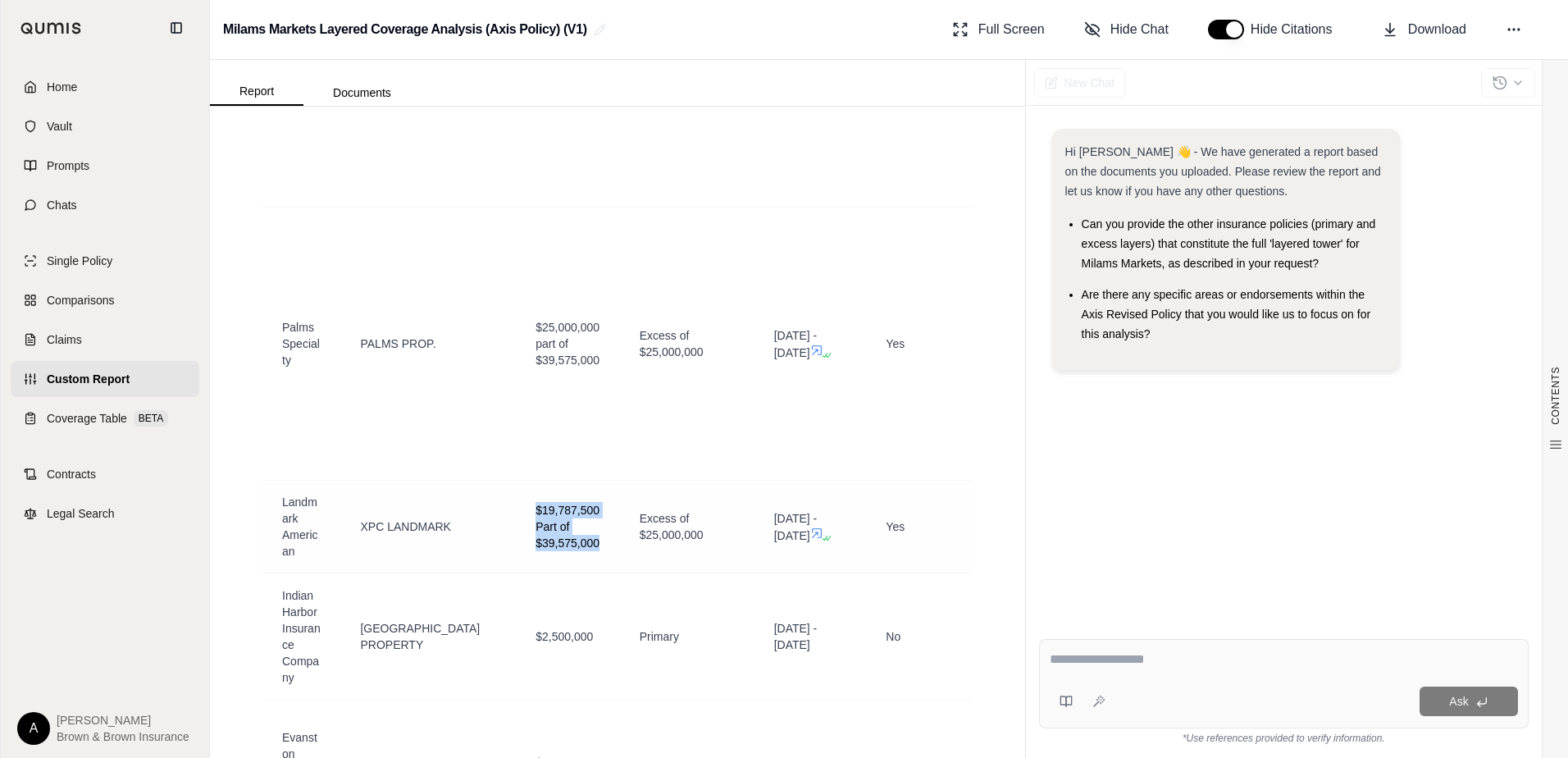
drag, startPoint x: 524, startPoint y: 469, endPoint x: 605, endPoint y: 511, distance: 91.2
click at [605, 513] on td "$19,787,500 Part of $39,575,000" at bounding box center [567, 527] width 104 height 93
click at [840, 401] on td "[DATE] - [DATE]" at bounding box center [810, 344] width 112 height 273
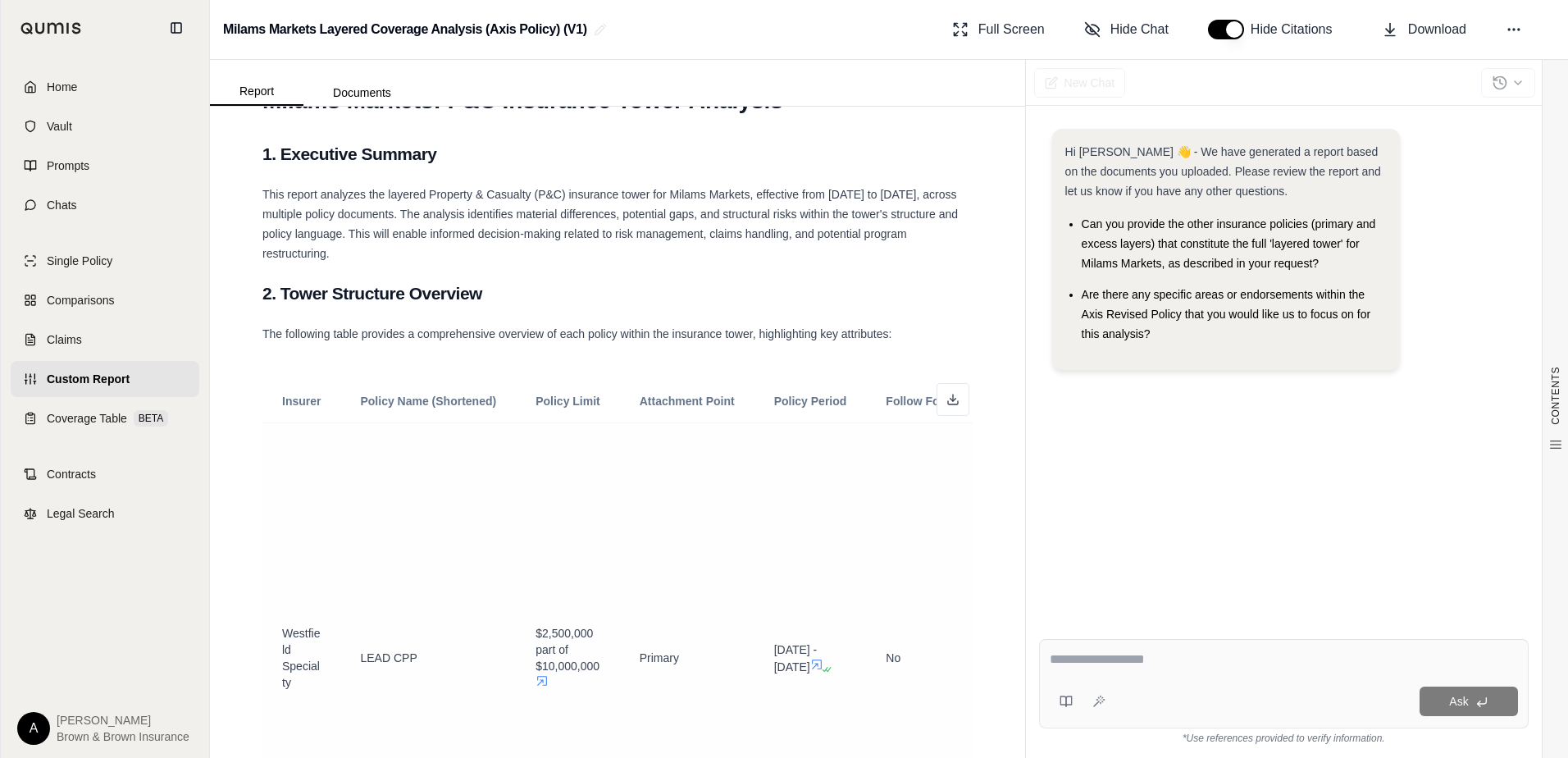
scroll to position [0, 0]
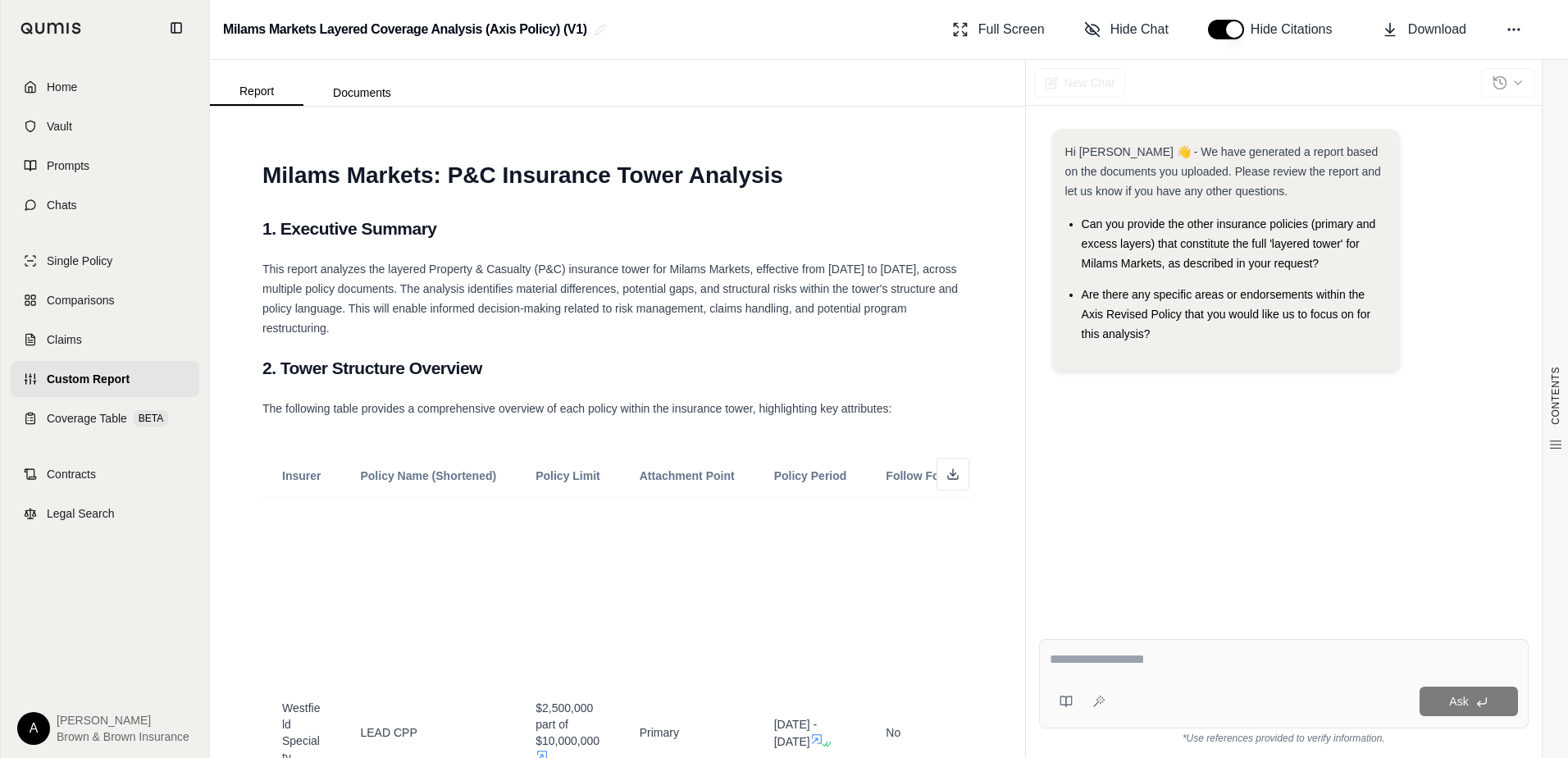
click at [1121, 664] on textarea at bounding box center [1284, 659] width 468 height 19
type textarea "**********"
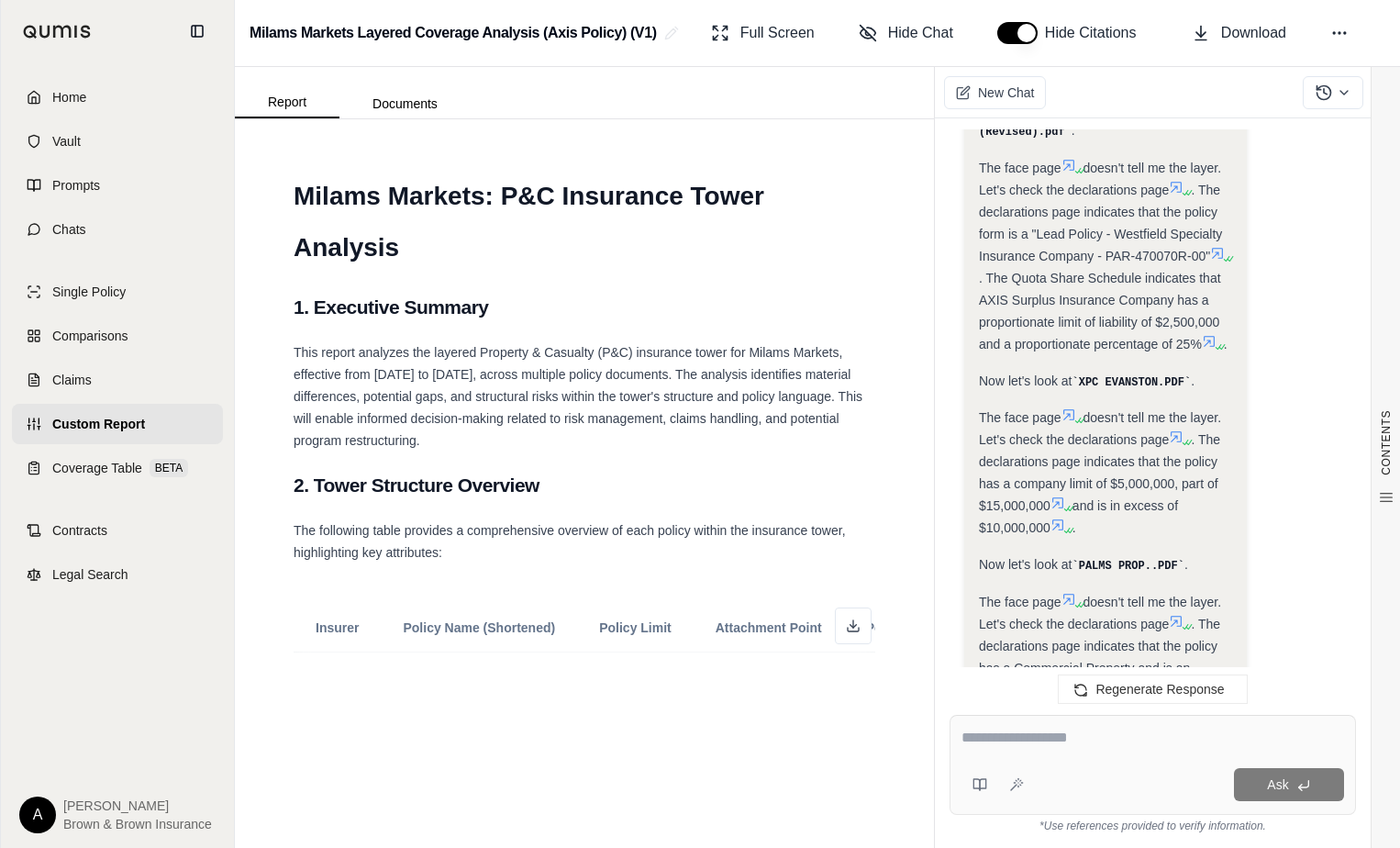
scroll to position [2859, 0]
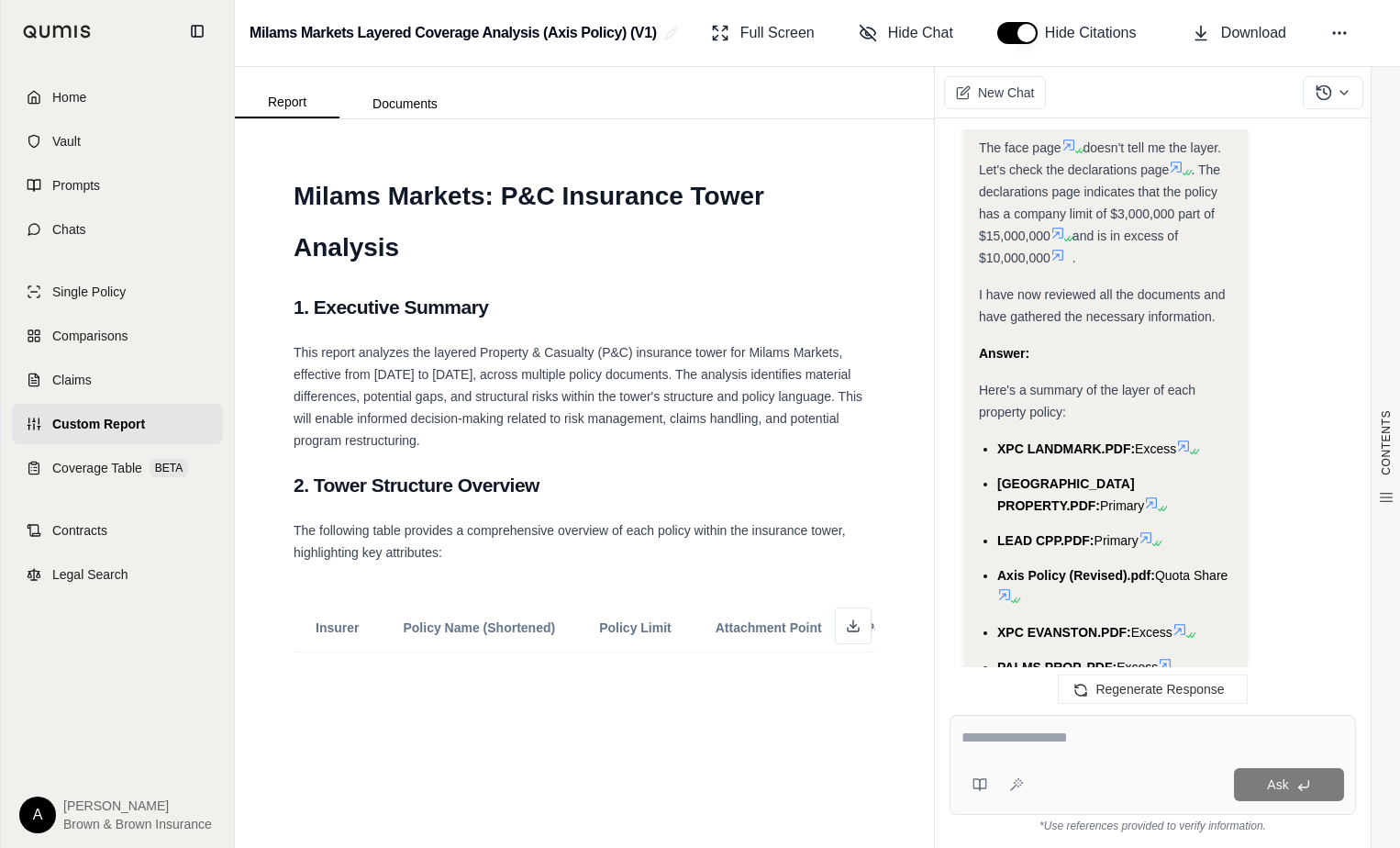
click at [1020, 739] on textarea at bounding box center [1152, 737] width 383 height 22
type textarea "**********"
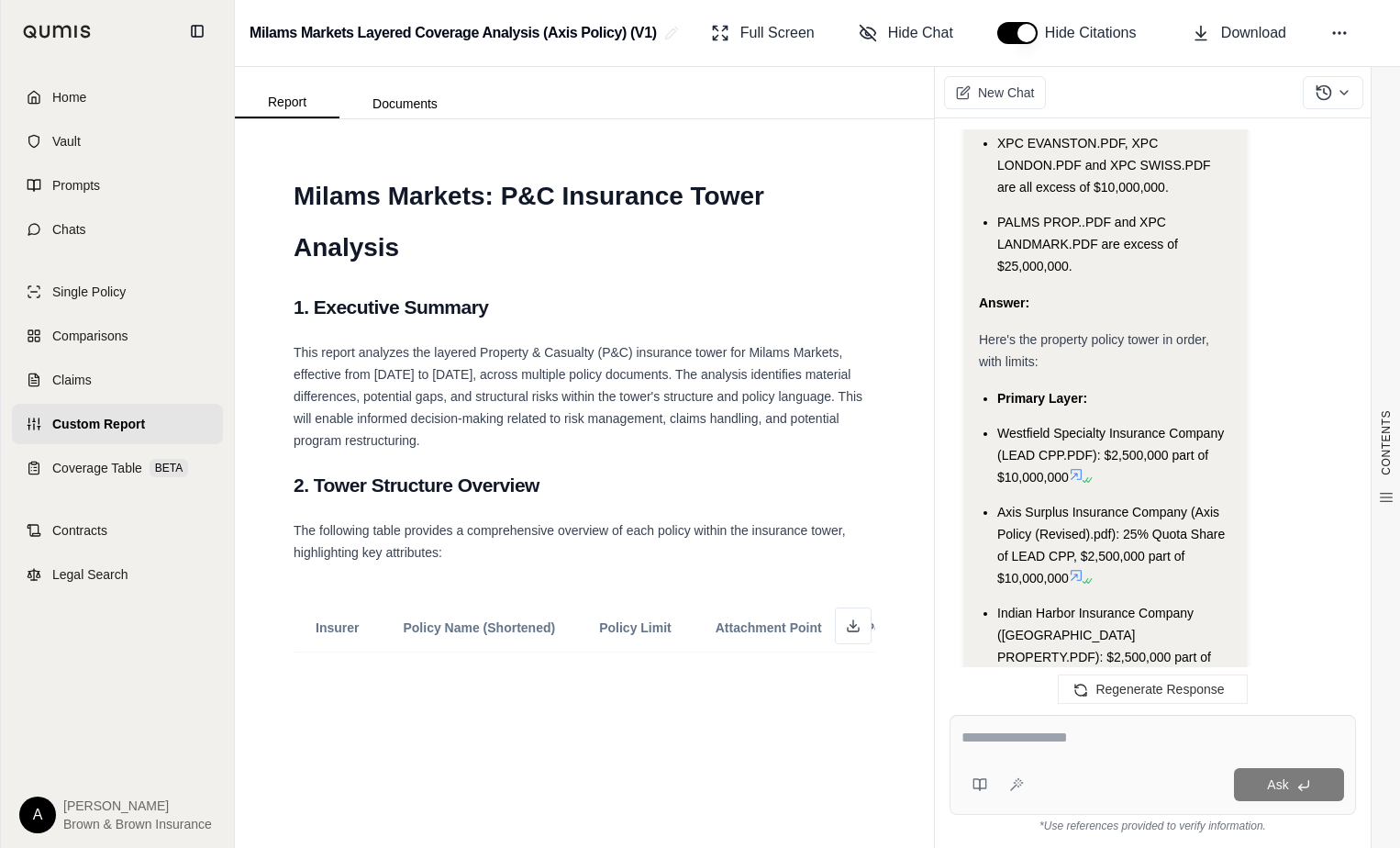
scroll to position [5216, 0]
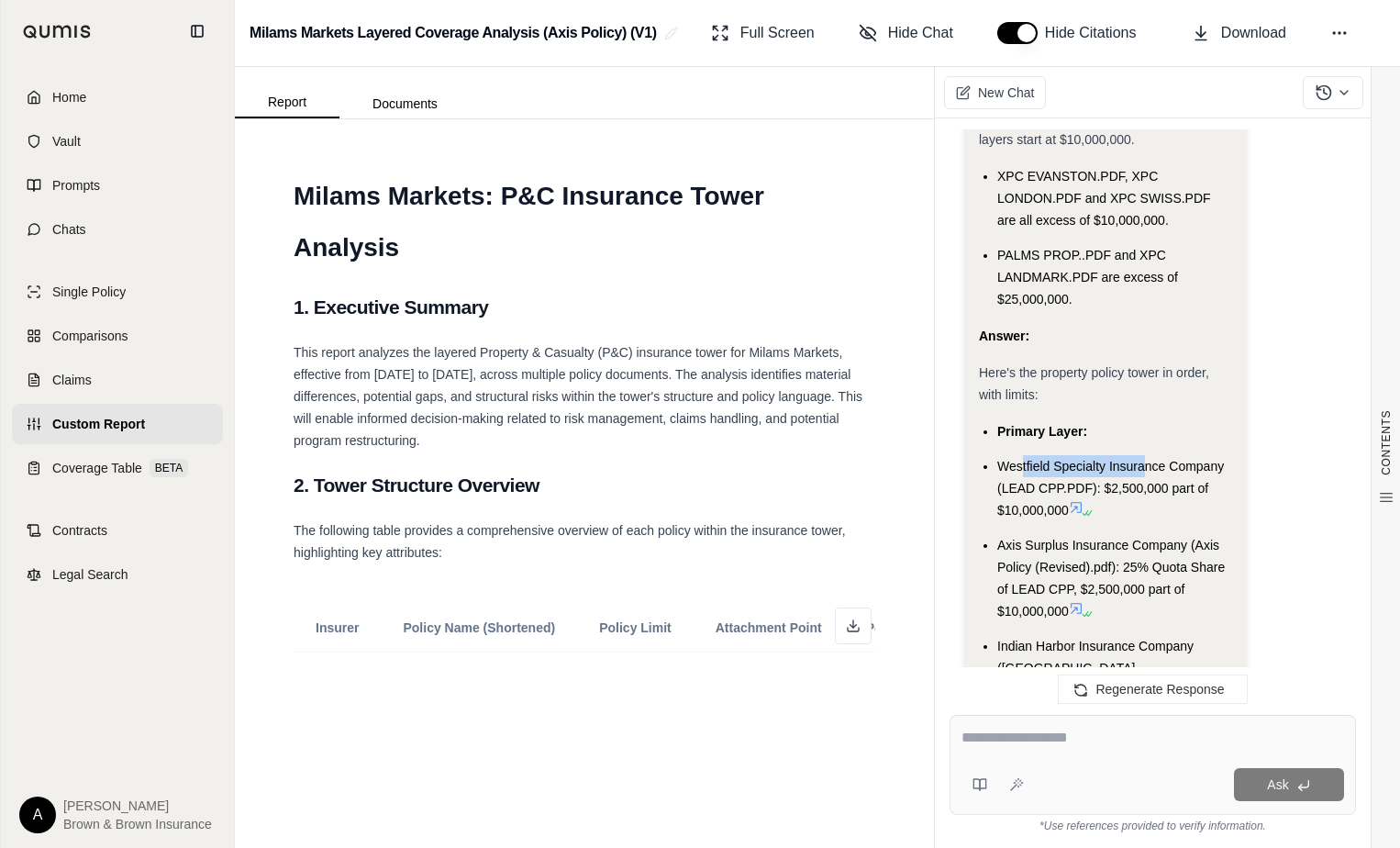
drag, startPoint x: 1024, startPoint y: 401, endPoint x: 1143, endPoint y: 399, distance: 119.0
click at [1143, 455] on li "Westfield Specialty Insurance Company (LEAD CPP.PDF): $2,500,000 part of $10,00…" at bounding box center [1115, 488] width 235 height 66
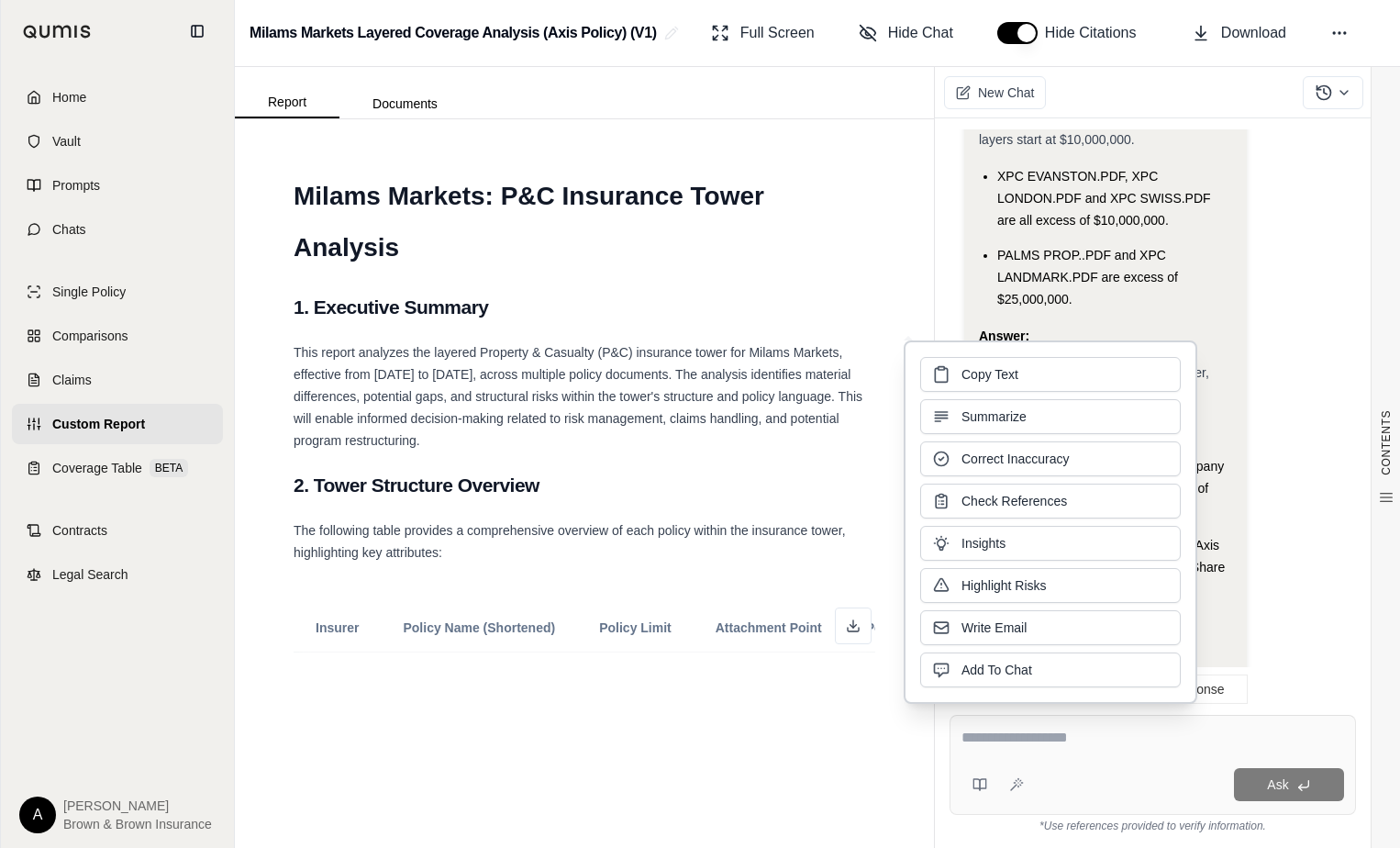
click at [1239, 545] on div "Analysis: Okay, I need to organize the identified policies into a layered struc…" at bounding box center [1105, 51] width 283 height 2939
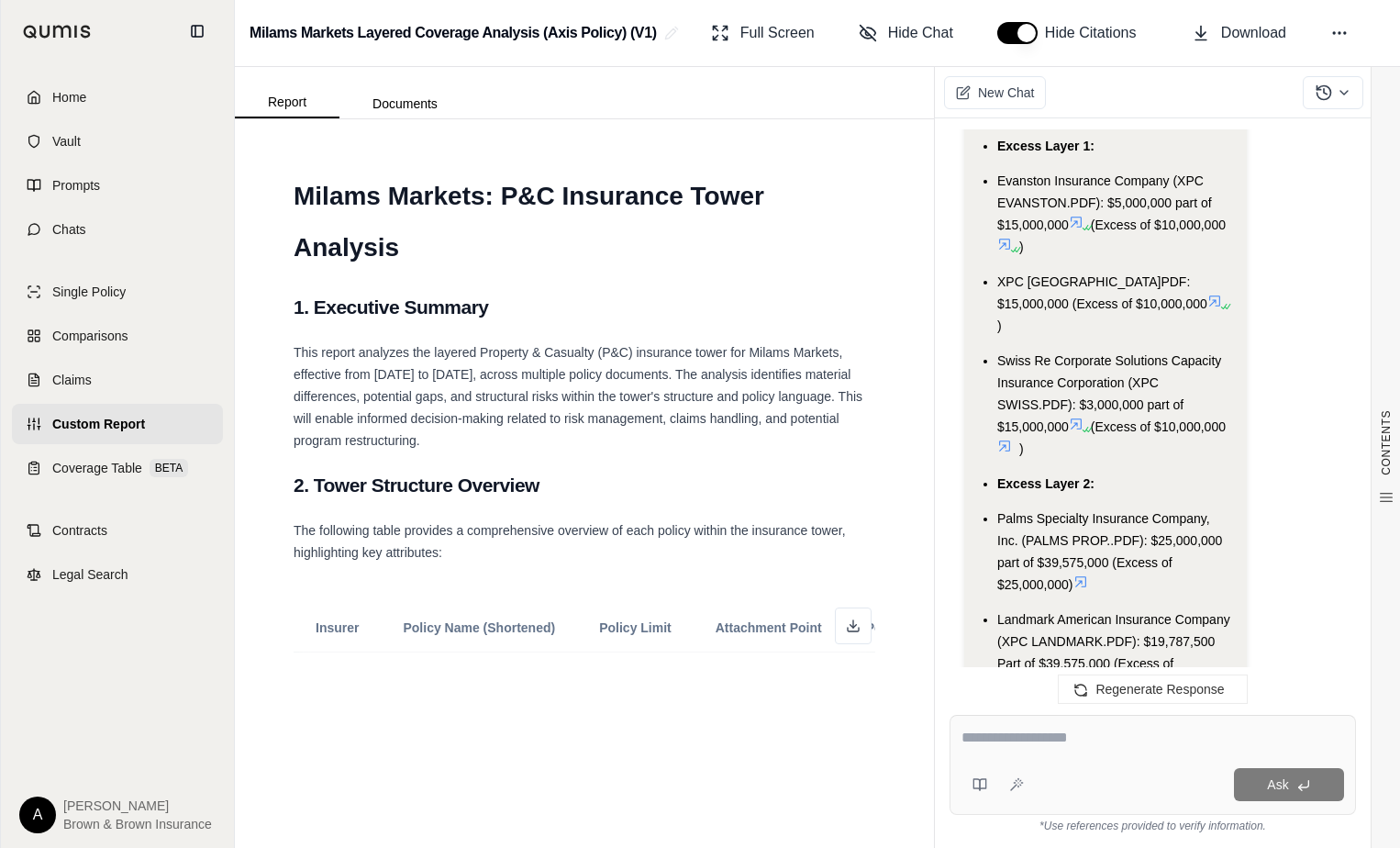
scroll to position [5951, 0]
